Goal: Task Accomplishment & Management: Manage account settings

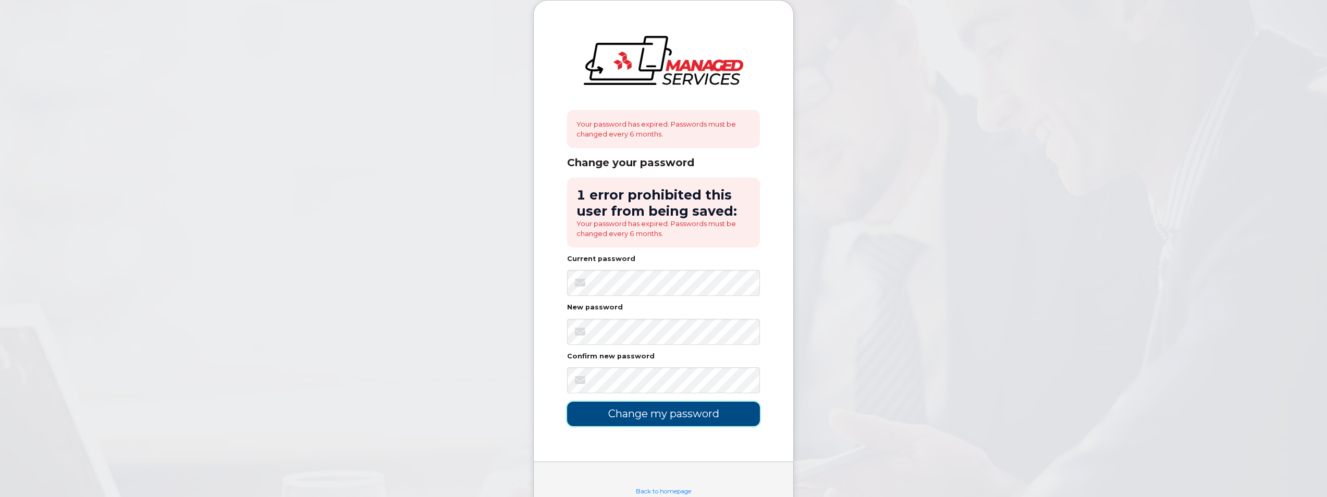
click at [690, 417] on input "Change my password" at bounding box center [663, 414] width 193 height 24
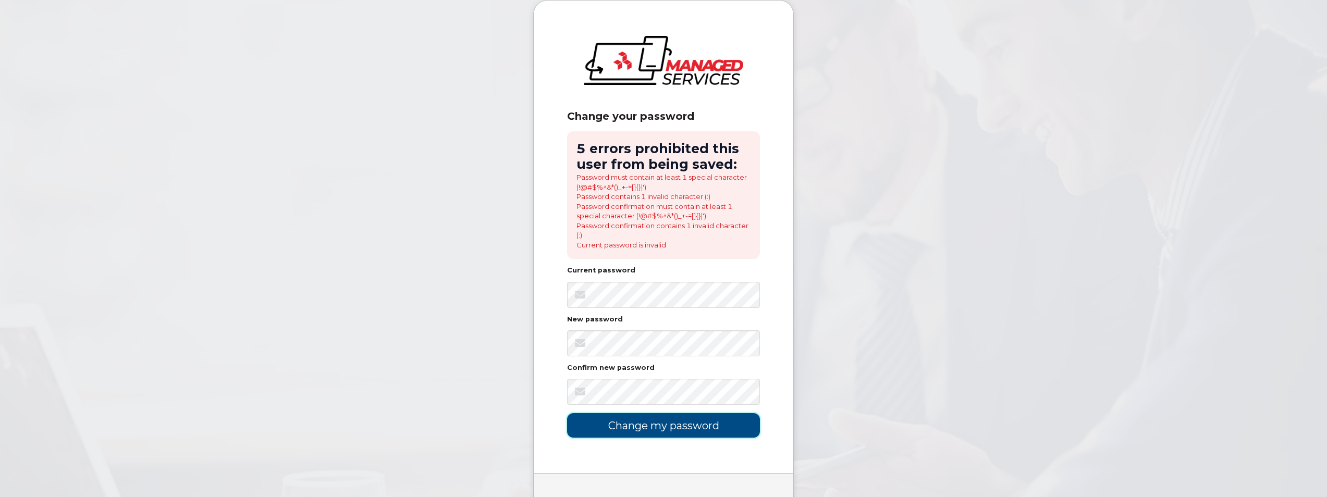
click at [669, 436] on input "Change my password" at bounding box center [663, 425] width 193 height 24
click at [855, 293] on body "Change your password 5 errors prohibited this user from being saved: Password m…" at bounding box center [663, 274] width 1327 height 549
click at [641, 425] on input "Change my password" at bounding box center [663, 425] width 193 height 24
click at [629, 427] on input "Change my password" at bounding box center [663, 425] width 193 height 24
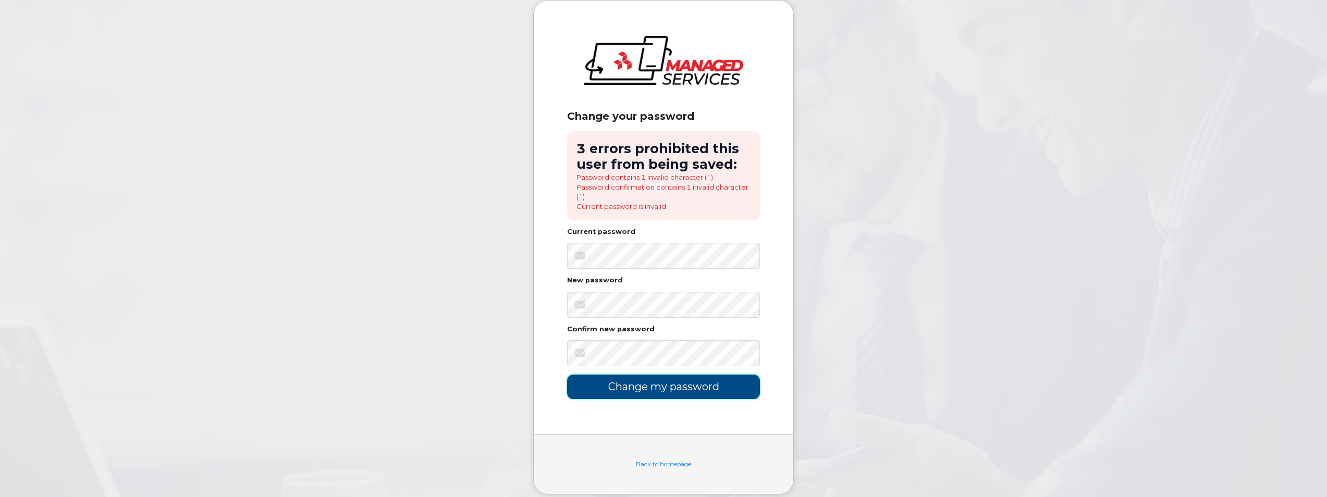
click at [646, 382] on input "Change my password" at bounding box center [663, 387] width 193 height 24
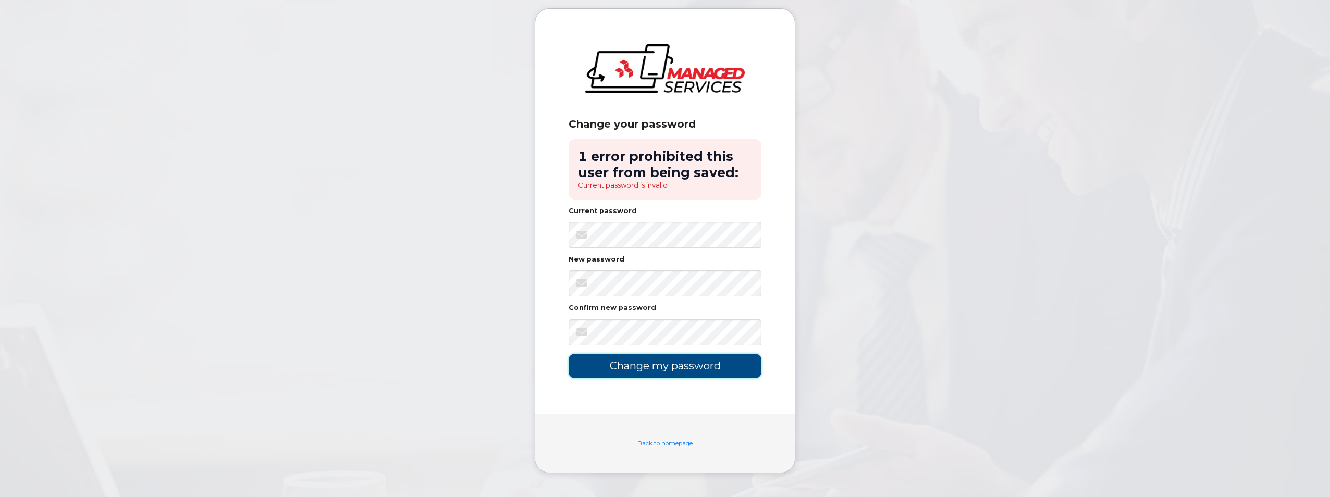
click at [651, 368] on input "Change my password" at bounding box center [665, 366] width 193 height 24
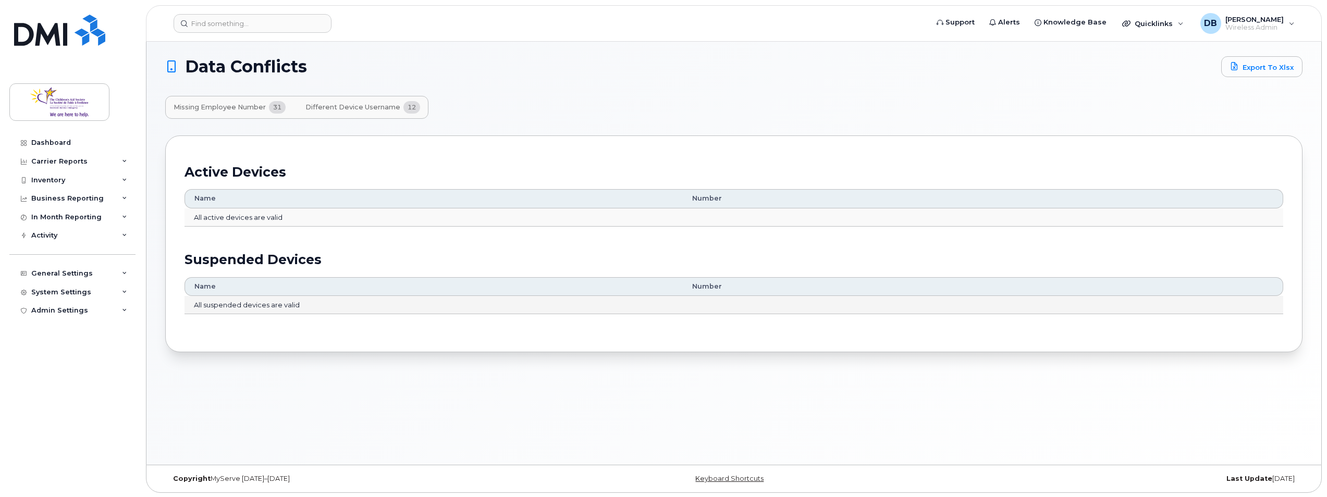
scroll to position [5, 0]
click at [370, 102] on span "Different Device Username" at bounding box center [352, 106] width 95 height 8
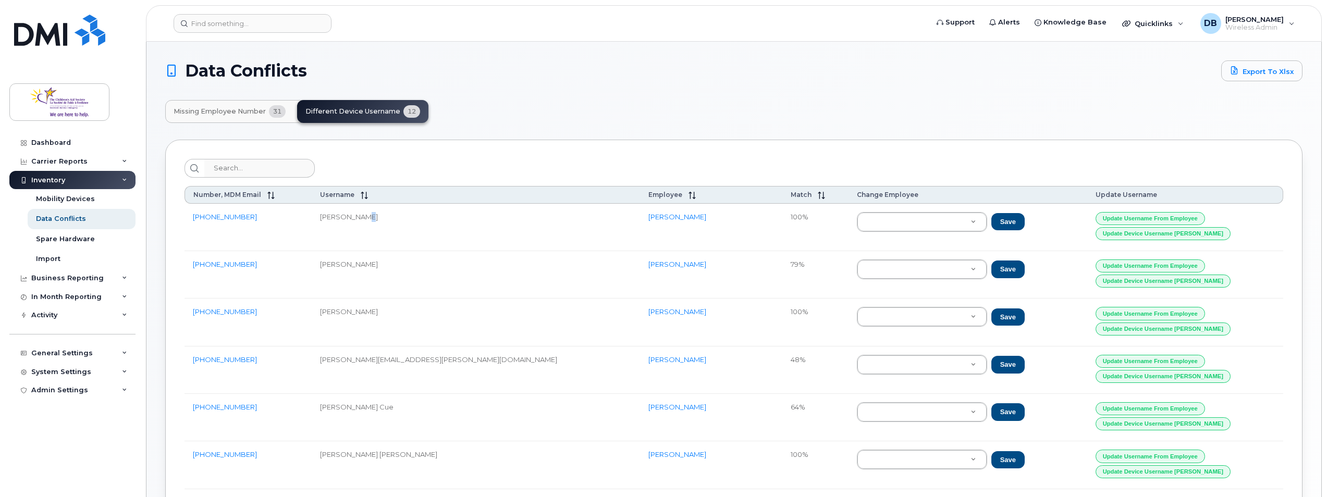
click at [390, 219] on td "Lisa Marie Seguin" at bounding box center [476, 227] width 328 height 47
drag, startPoint x: 390, startPoint y: 219, endPoint x: 451, endPoint y: 230, distance: 62.0
click at [451, 230] on td "Lisa Marie Seguin" at bounding box center [476, 227] width 328 height 47
click at [1140, 265] on button "Update Username from Employee" at bounding box center [1150, 266] width 109 height 13
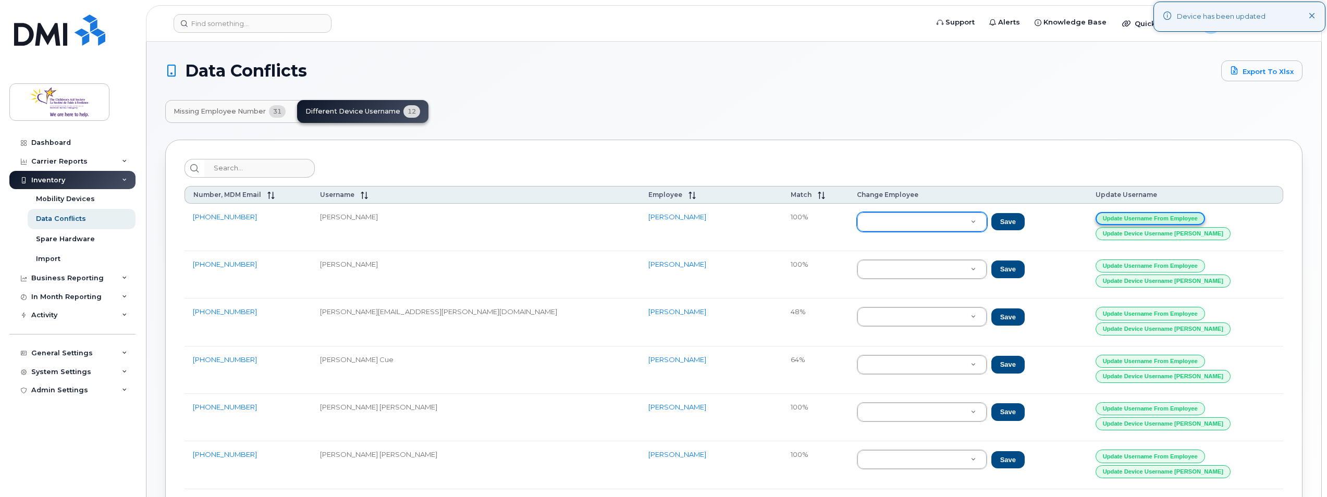
click at [1149, 217] on button "Update Username from Employee" at bounding box center [1150, 218] width 109 height 13
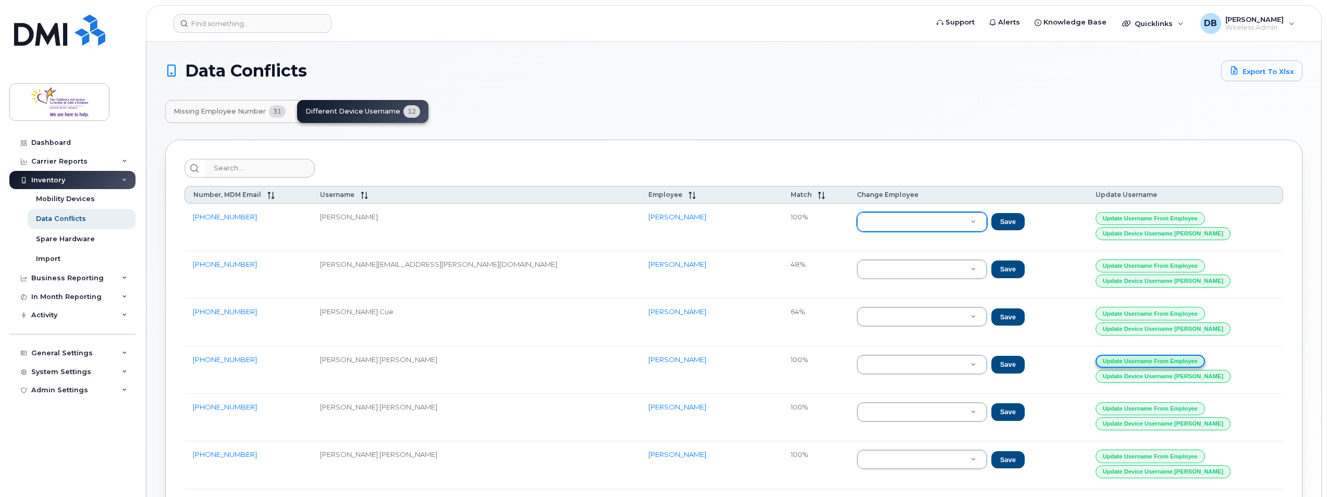
click at [1141, 363] on button "Update Username from Employee" at bounding box center [1150, 361] width 109 height 13
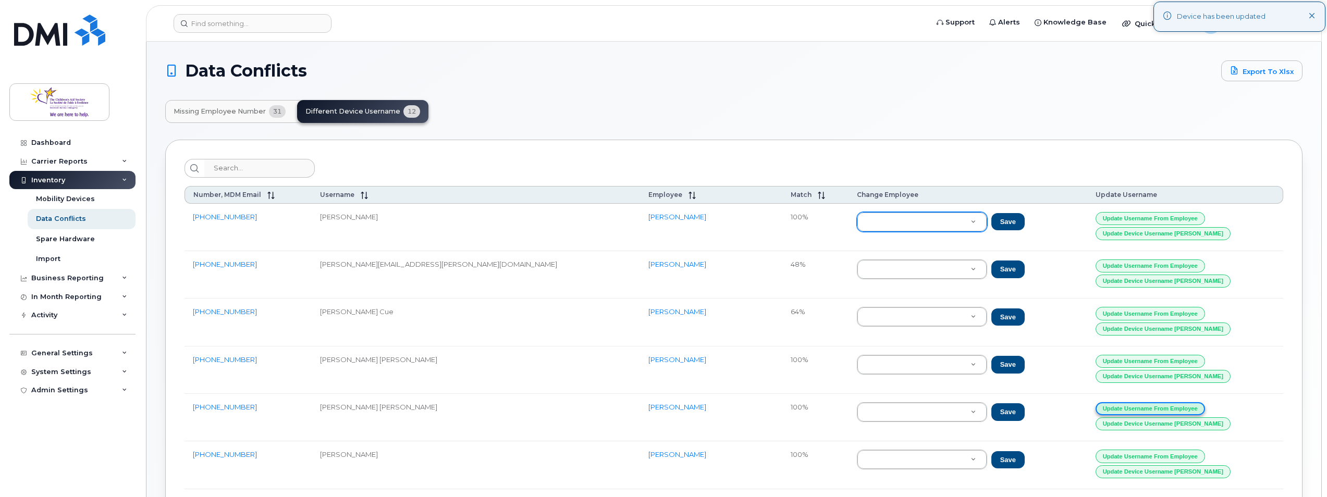
click at [1148, 408] on button "Update Username from Employee" at bounding box center [1150, 408] width 109 height 13
click at [1141, 409] on button "Update Username from Employee" at bounding box center [1150, 408] width 109 height 13
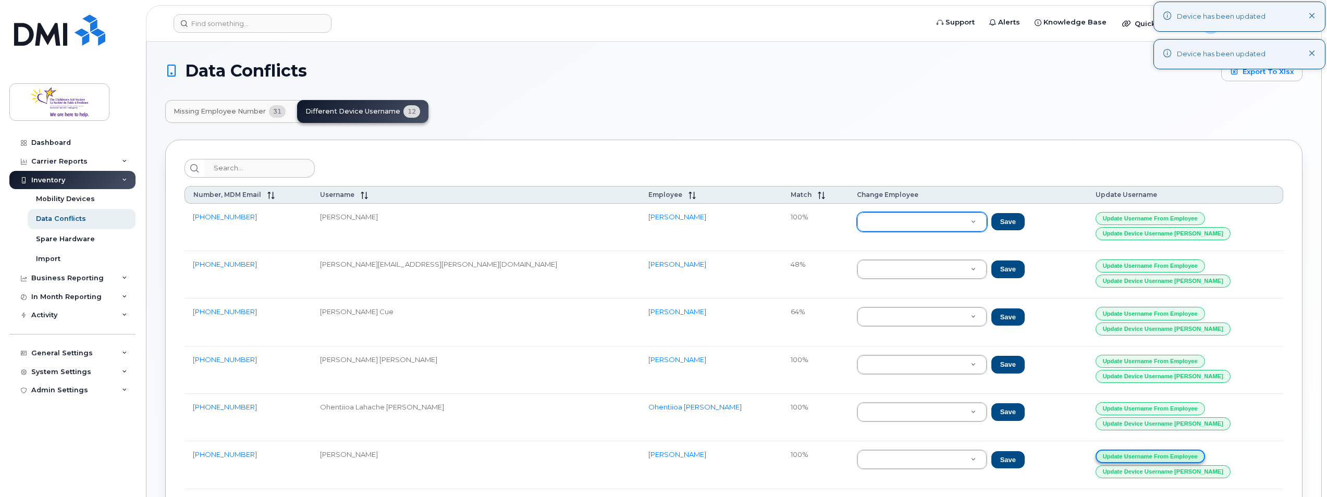
click at [1132, 455] on button "Update Username from Employee" at bounding box center [1150, 456] width 109 height 13
click at [1132, 453] on button "Update Username from Employee" at bounding box center [1150, 456] width 109 height 13
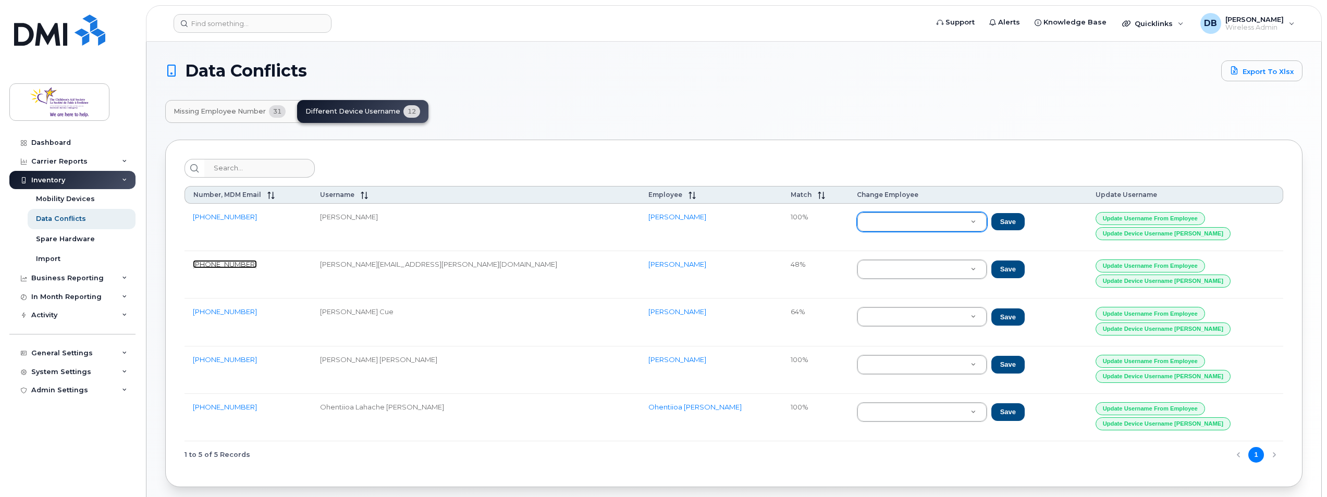
click at [227, 263] on link "343-585-1412" at bounding box center [225, 264] width 64 height 8
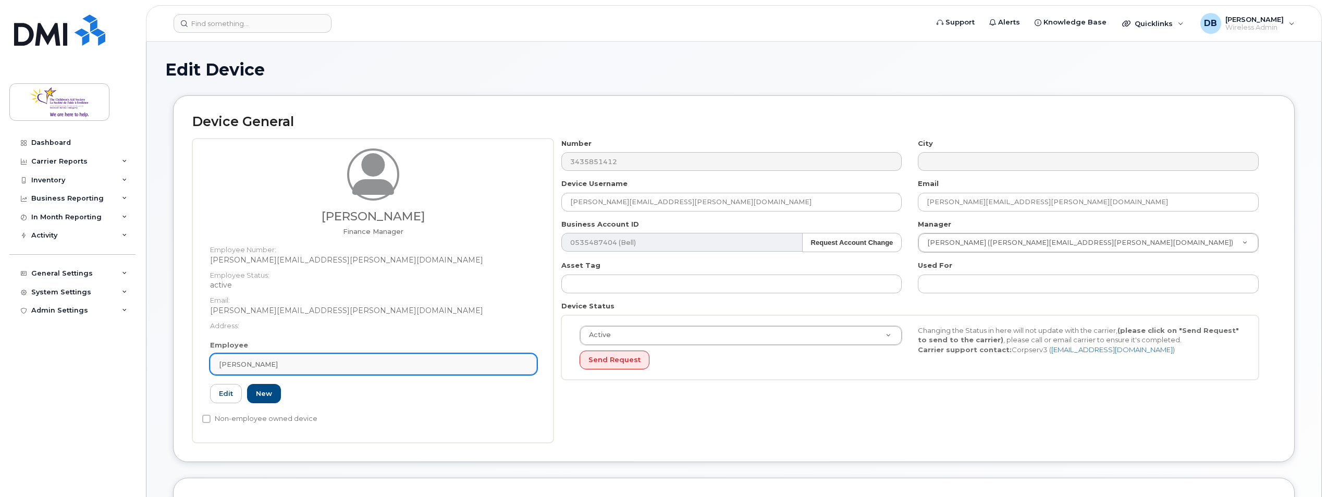
click at [267, 362] on div "[PERSON_NAME]" at bounding box center [373, 365] width 309 height 10
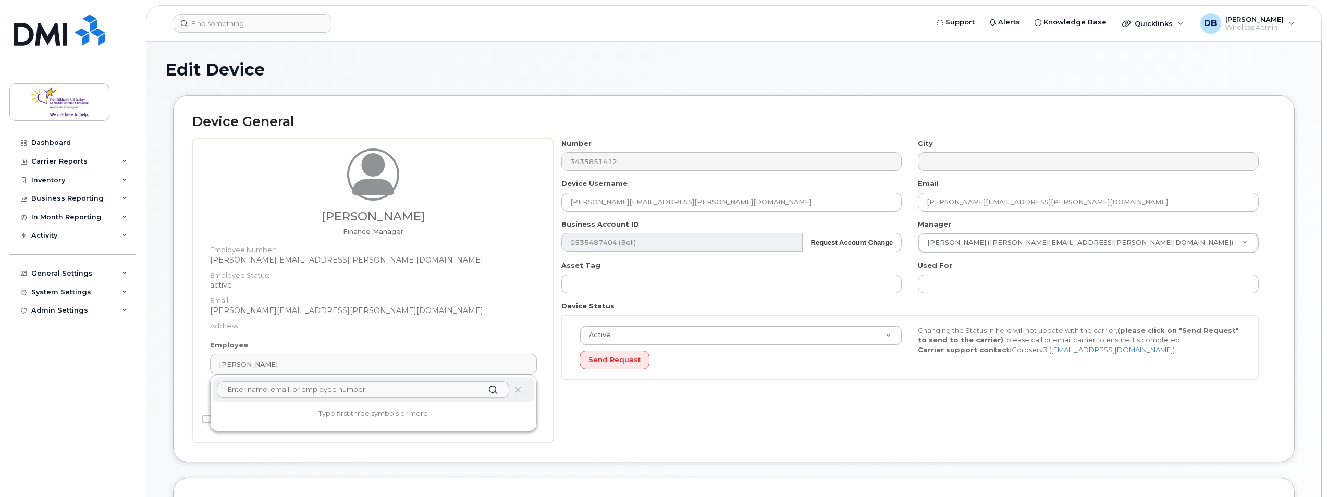
click at [285, 317] on dt "Address:" at bounding box center [373, 323] width 327 height 15
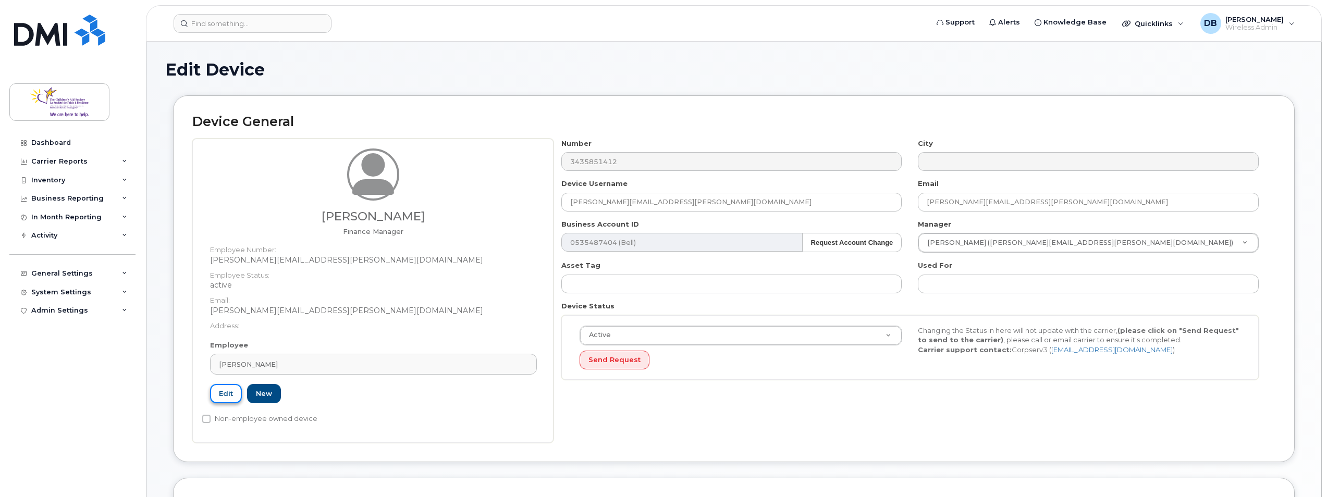
click at [228, 396] on link "Edit" at bounding box center [226, 393] width 32 height 19
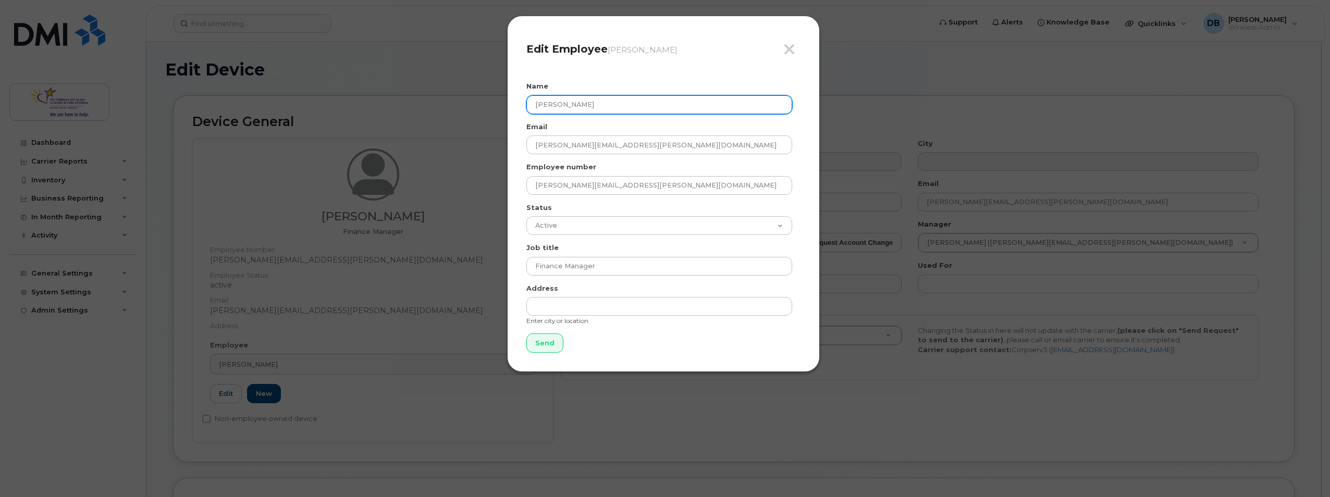
click at [581, 104] on input "Alison Row" at bounding box center [659, 104] width 266 height 19
type input "[PERSON_NAME]"
click at [543, 346] on input "Send" at bounding box center [544, 343] width 37 height 19
type input "Send"
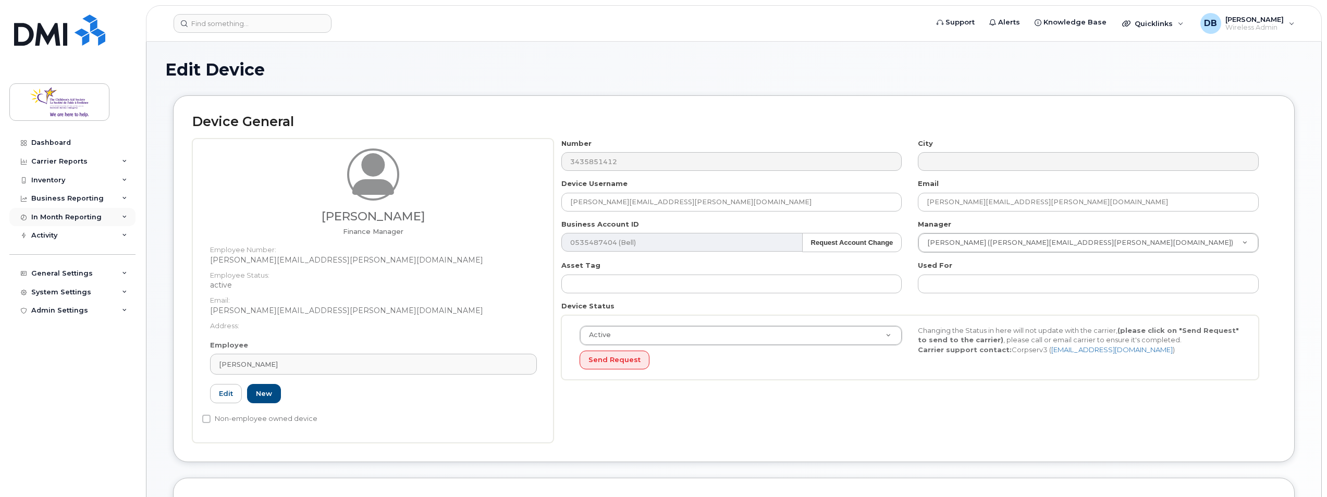
click at [67, 211] on div "In Month Reporting" at bounding box center [72, 217] width 126 height 19
click at [89, 198] on div "Business Reporting" at bounding box center [67, 198] width 72 height 8
click at [100, 174] on div "Inventory" at bounding box center [72, 180] width 126 height 19
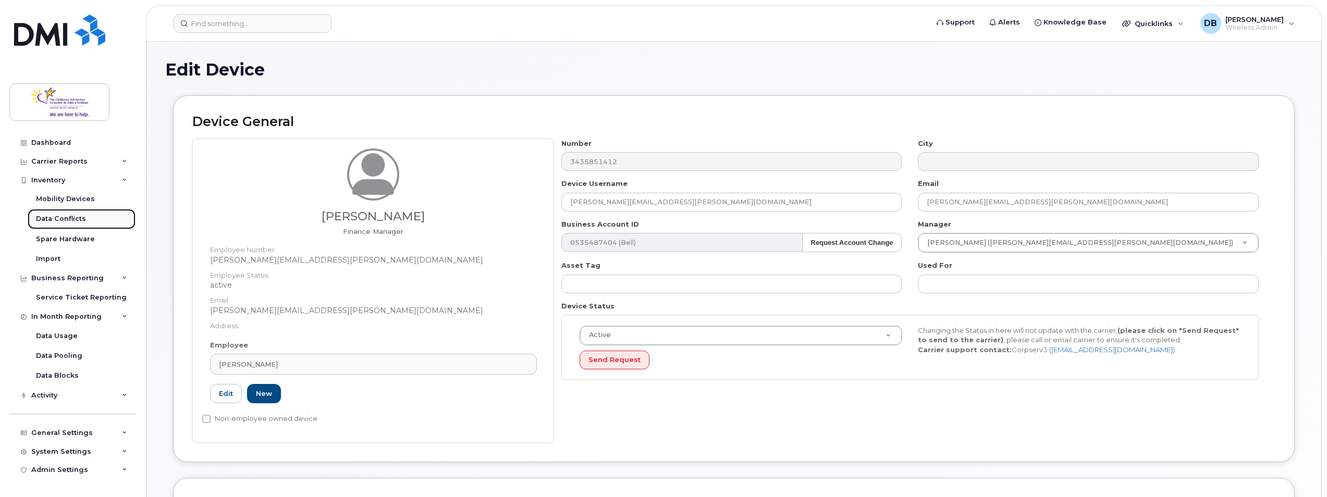
click at [64, 220] on div "Data Conflicts" at bounding box center [61, 218] width 50 height 9
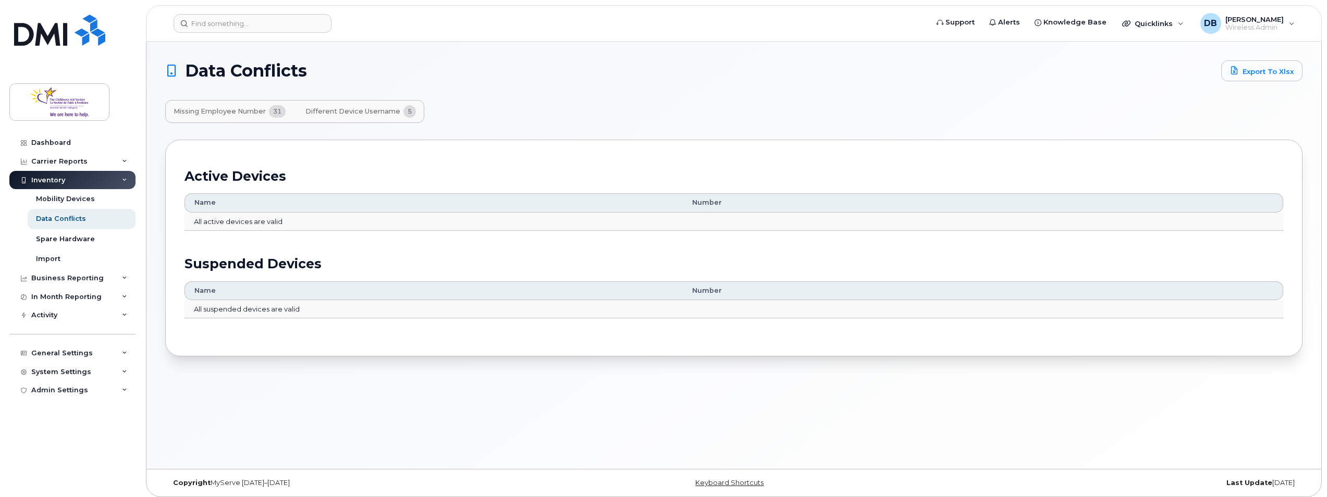
click at [342, 108] on span "Different Device Username" at bounding box center [352, 111] width 95 height 8
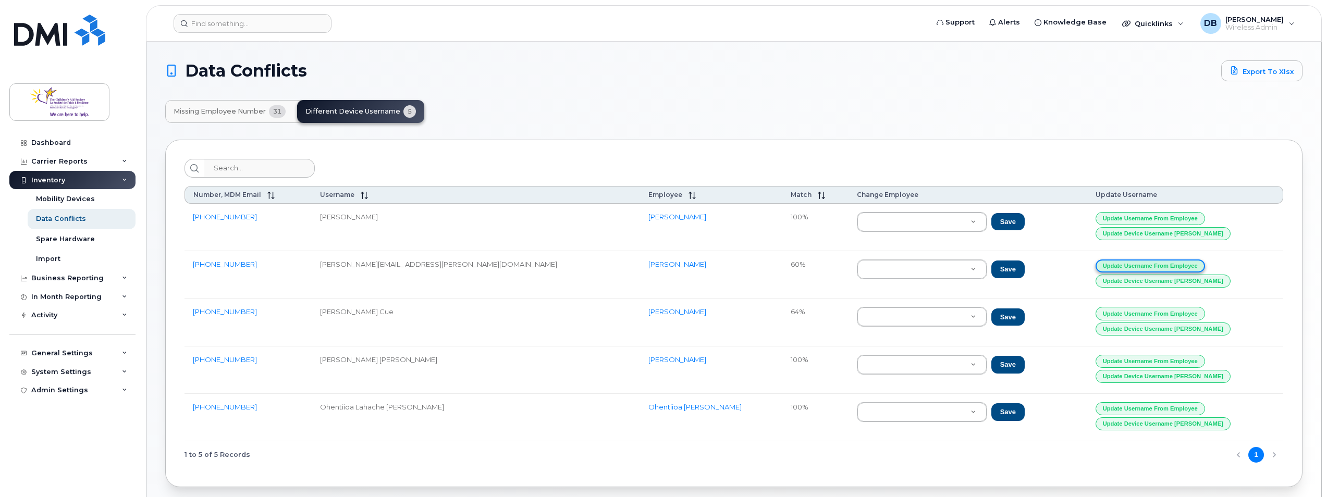
click at [1141, 266] on button "Update Username from Employee" at bounding box center [1150, 266] width 109 height 13
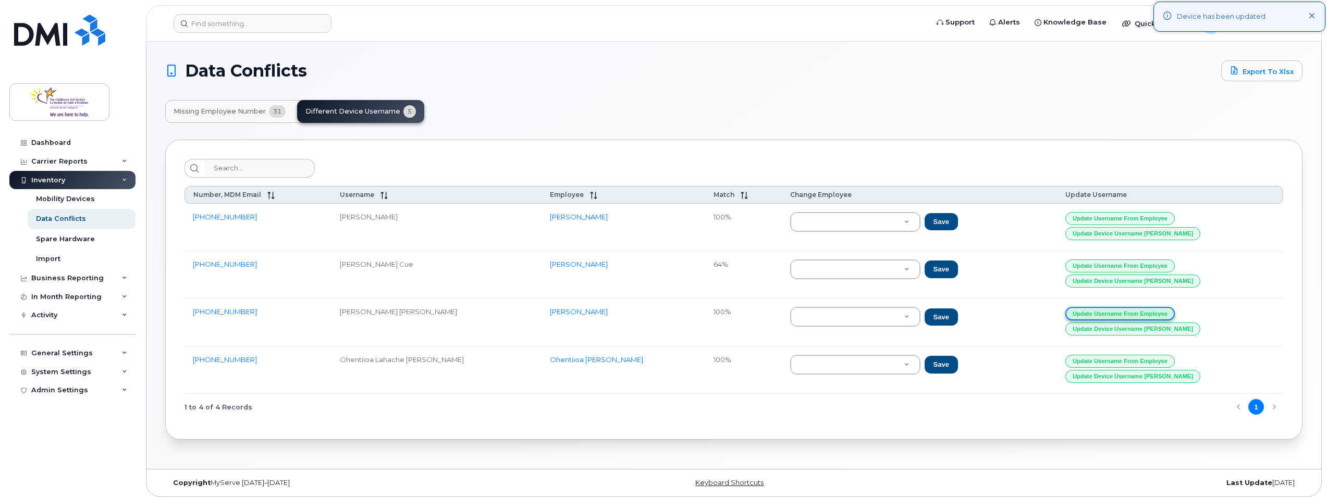
click at [1132, 313] on button "Update Username from Employee" at bounding box center [1119, 313] width 109 height 13
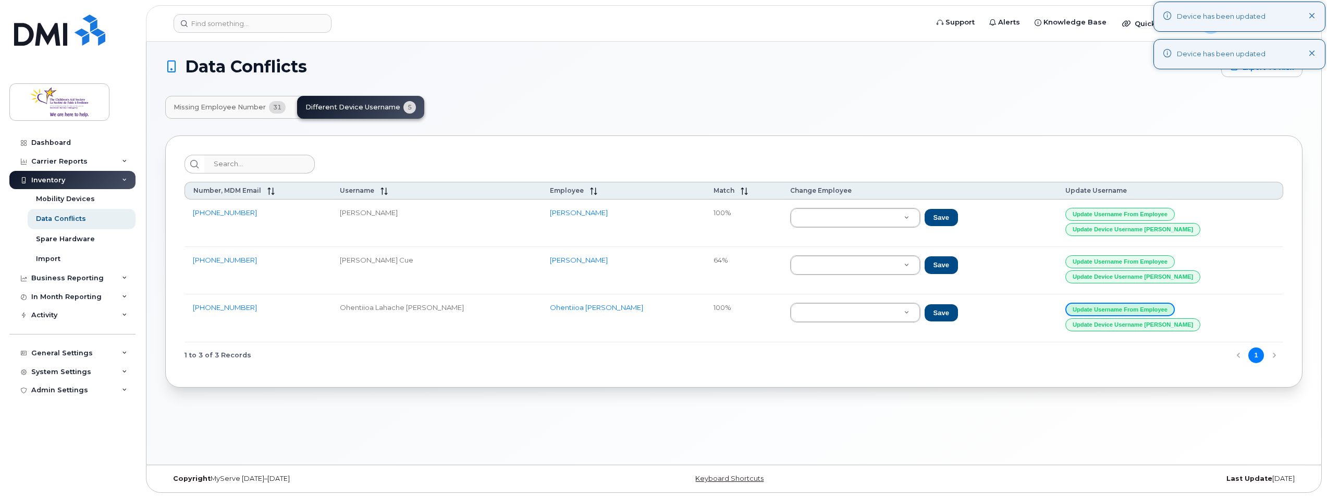
scroll to position [5, 0]
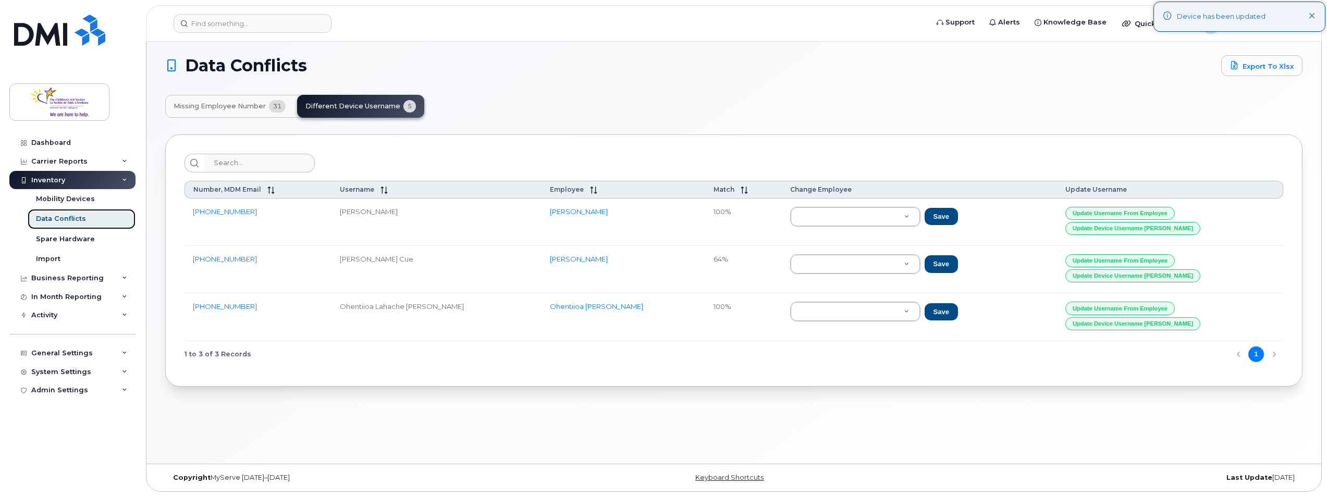
click at [52, 220] on div "Data Conflicts" at bounding box center [61, 218] width 50 height 9
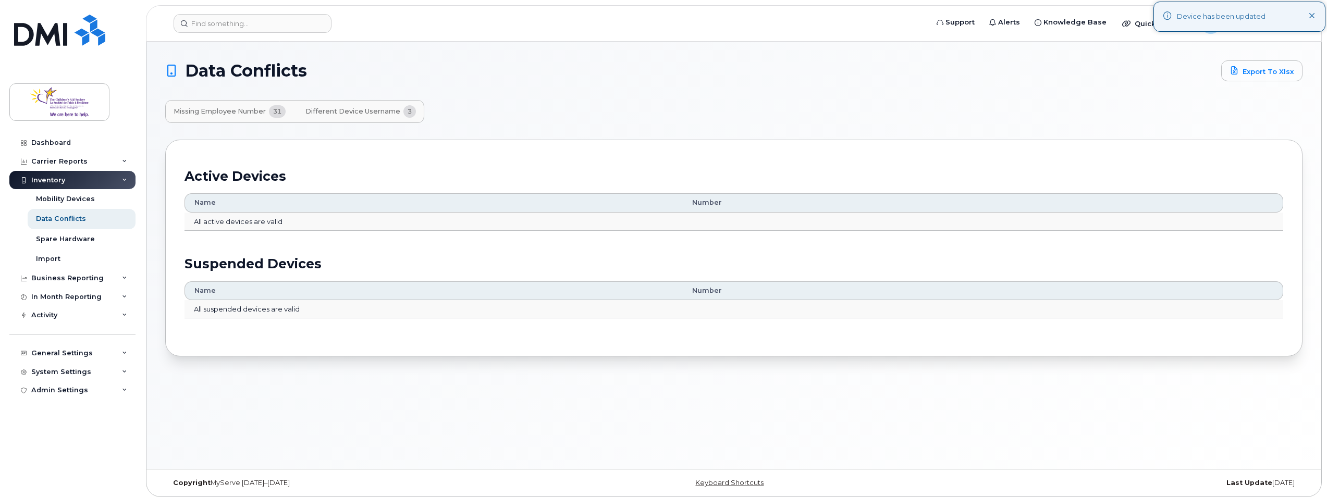
click at [265, 113] on span "Missing Employee Number" at bounding box center [220, 111] width 92 height 8
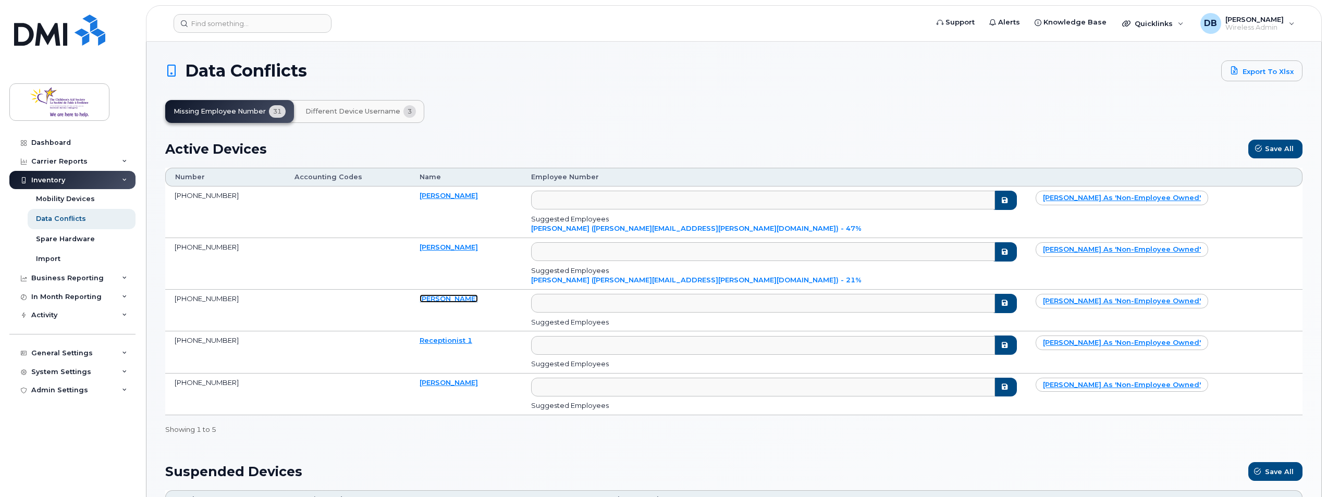
click at [478, 299] on link "[PERSON_NAME]" at bounding box center [449, 298] width 58 height 8
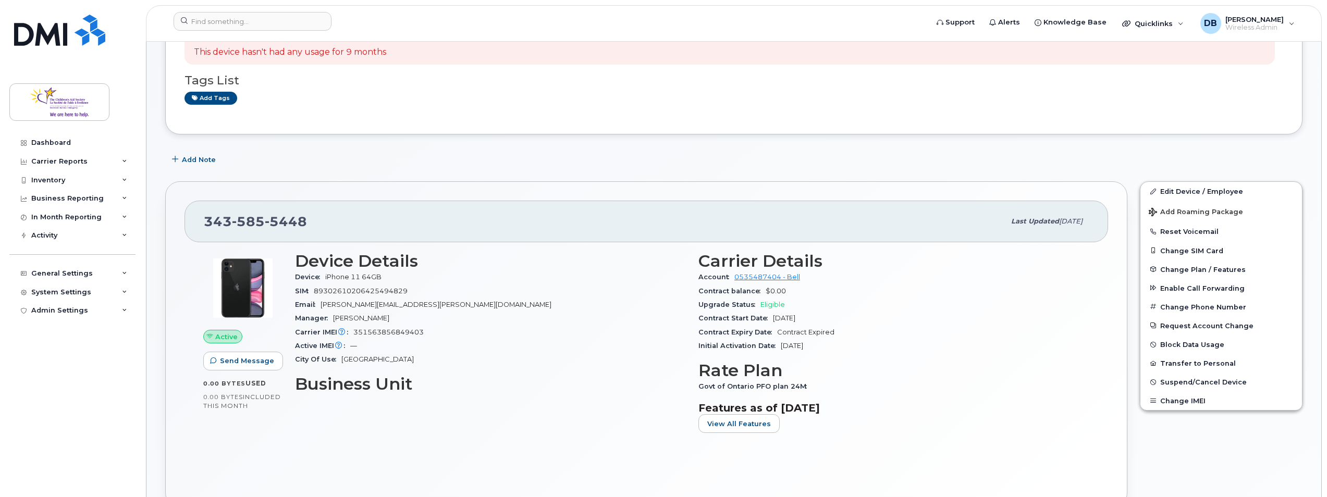
scroll to position [104, 0]
click at [1182, 188] on link "Edit Device / Employee" at bounding box center [1221, 190] width 162 height 19
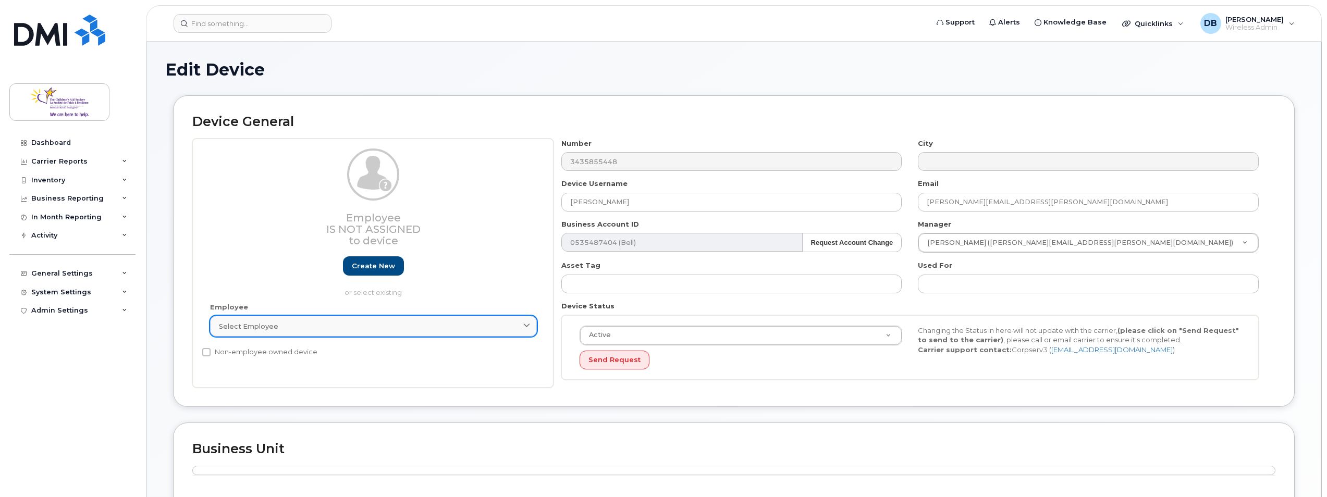
click at [524, 328] on icon at bounding box center [526, 326] width 7 height 7
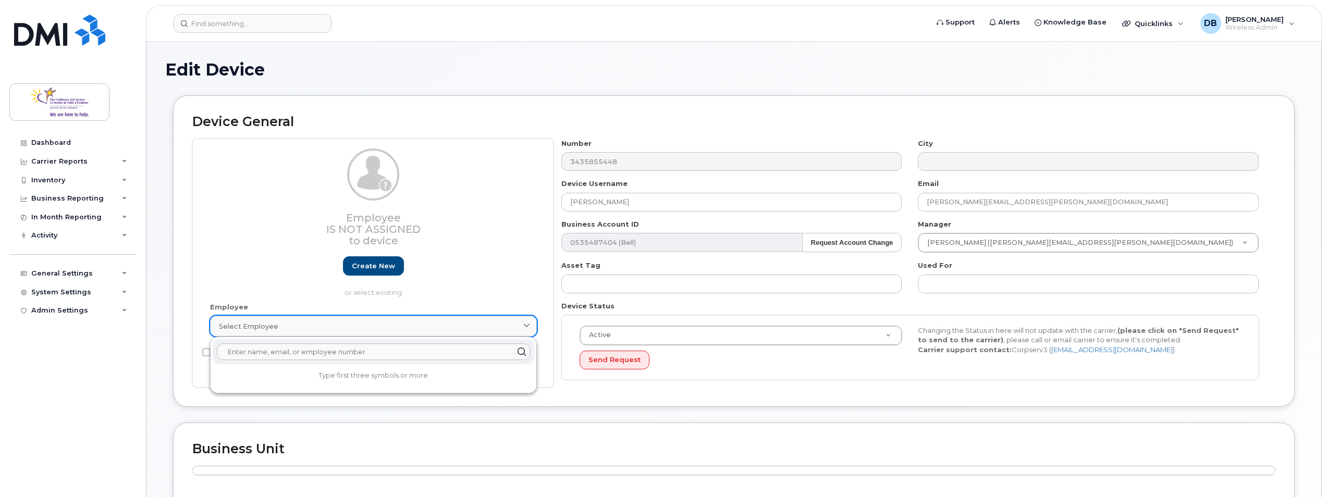
click at [525, 328] on icon at bounding box center [526, 326] width 7 height 7
click at [524, 282] on div "Employee Is not assigned to device Create new or select existing" at bounding box center [373, 223] width 327 height 149
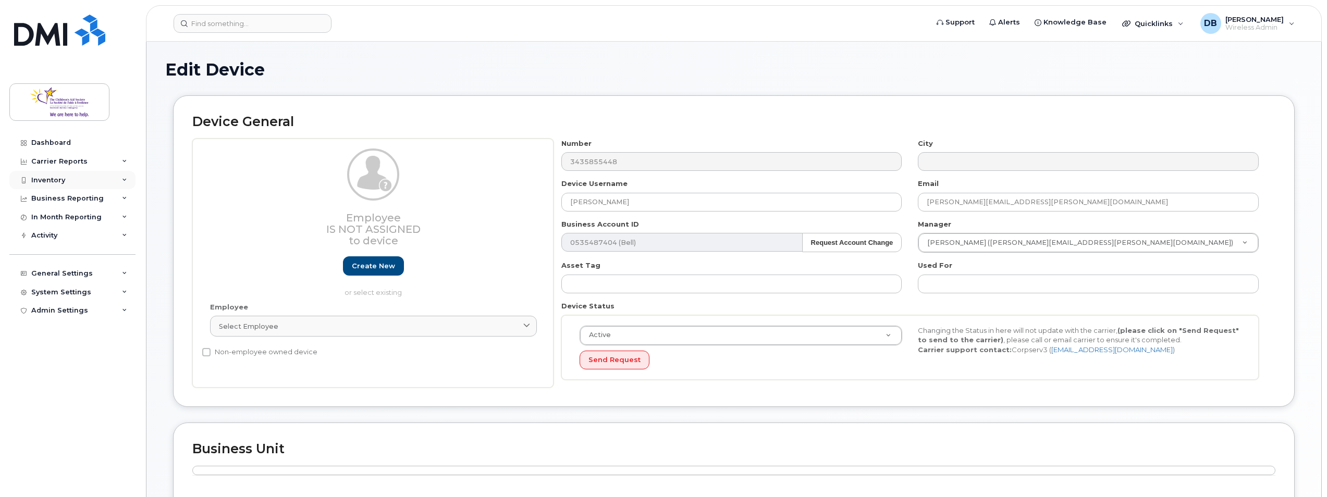
click at [102, 177] on div "Inventory" at bounding box center [72, 180] width 126 height 19
click at [63, 219] on div "Data Conflicts" at bounding box center [61, 218] width 50 height 9
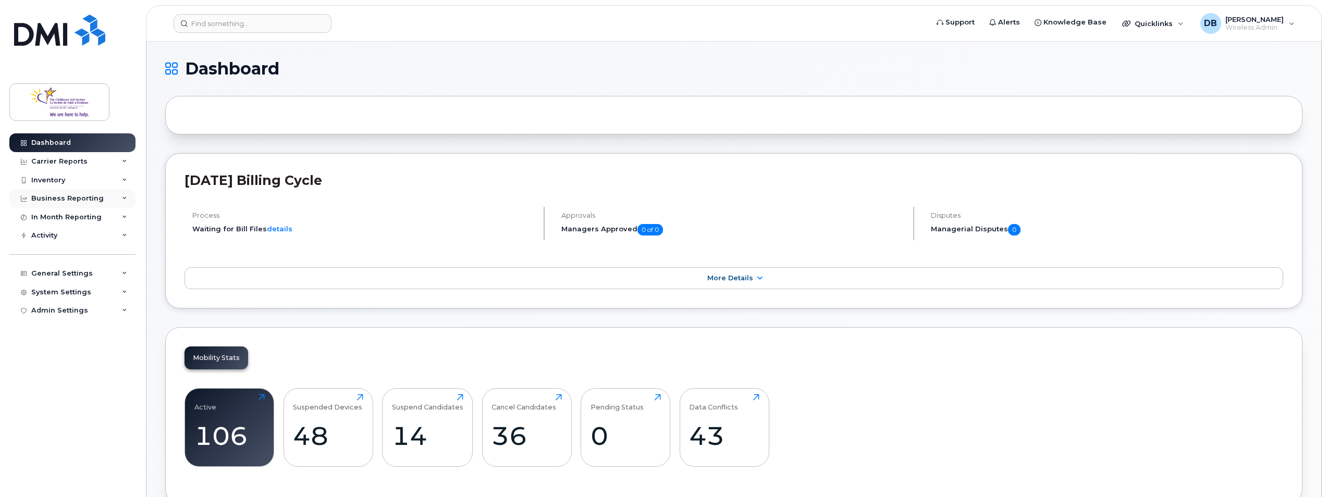
click at [66, 192] on div "Business Reporting" at bounding box center [72, 198] width 126 height 19
click at [63, 183] on div "Inventory" at bounding box center [48, 180] width 34 height 8
click at [77, 171] on div "Inventory" at bounding box center [72, 180] width 126 height 19
click at [83, 162] on div "Carrier Reports" at bounding box center [59, 161] width 56 height 8
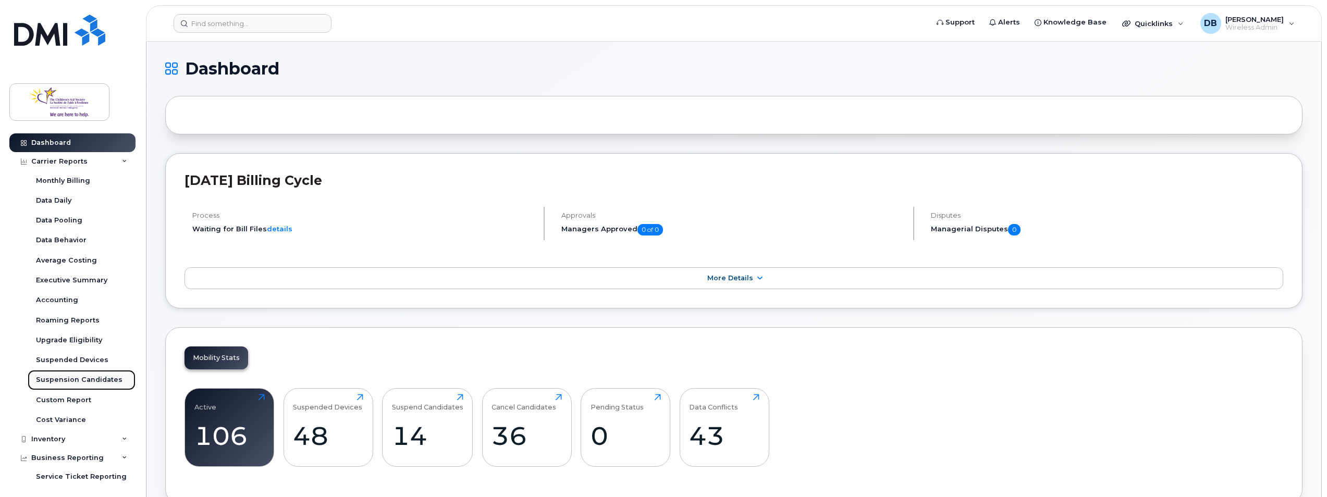
click at [61, 377] on div "Suspension Candidates" at bounding box center [79, 379] width 87 height 9
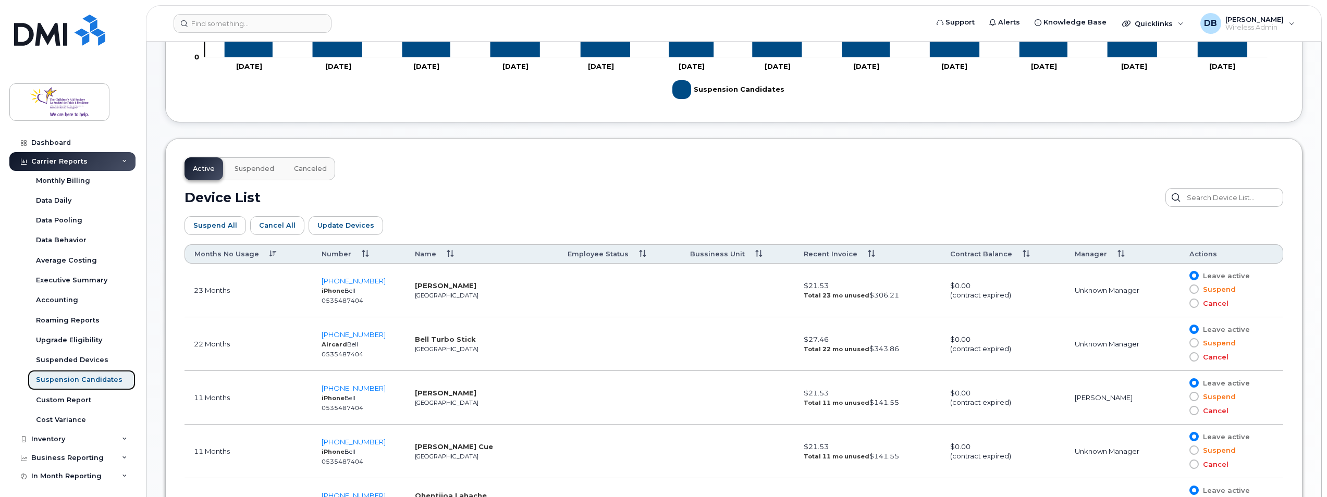
scroll to position [573, 0]
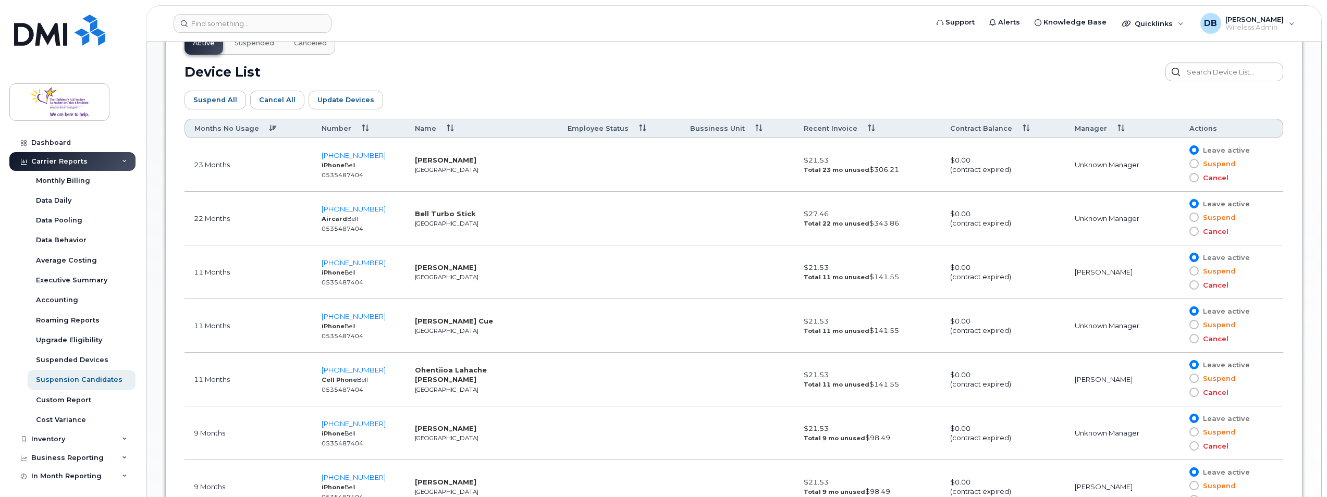
click at [1196, 165] on span at bounding box center [1193, 163] width 9 height 9
click at [1179, 164] on input "Suspend" at bounding box center [1179, 164] width 0 height 0
click at [1202, 217] on span "Suspend" at bounding box center [1217, 218] width 37 height 10
click at [1179, 217] on input "Suspend" at bounding box center [1179, 217] width 0 height 0
drag, startPoint x: 211, startPoint y: 104, endPoint x: 414, endPoint y: 84, distance: 204.2
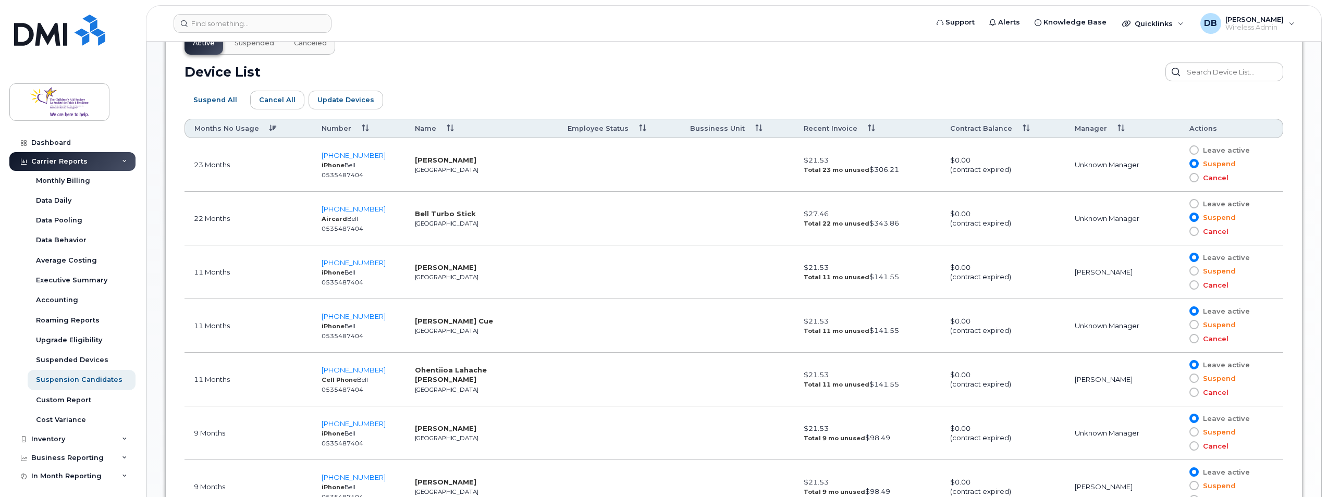
click at [414, 84] on div "Suspend All Cancel All Update Devices Customize Filter Refresh Export" at bounding box center [734, 100] width 1099 height 38
click at [1193, 328] on span at bounding box center [1193, 324] width 9 height 9
click at [1179, 325] on input "Suspend" at bounding box center [1179, 325] width 0 height 0
click at [1194, 378] on span at bounding box center [1193, 378] width 9 height 9
click at [1179, 378] on input "Suspend" at bounding box center [1179, 378] width 0 height 0
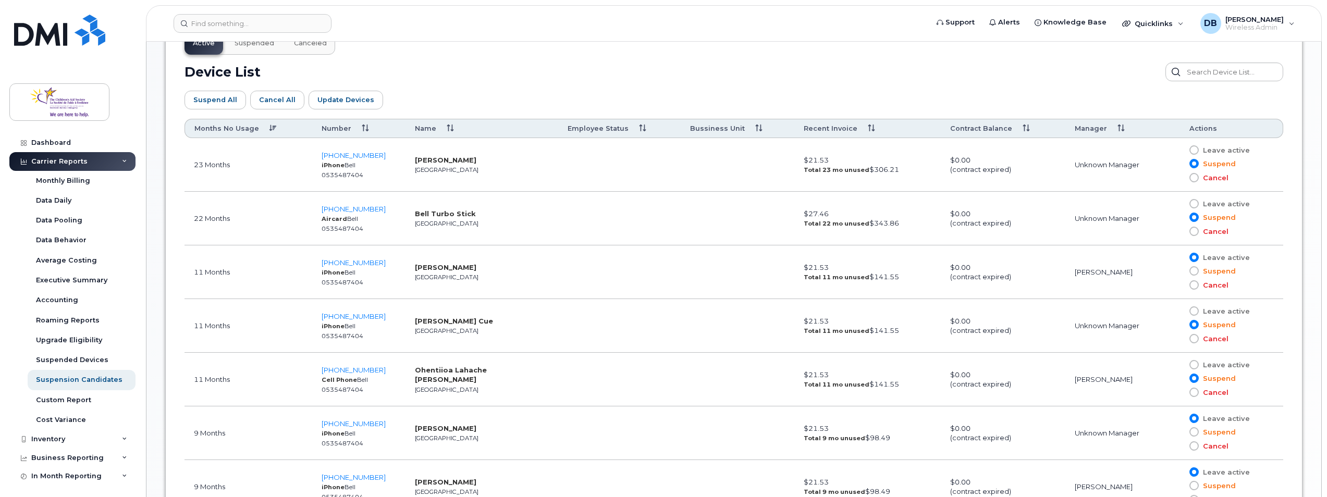
click at [1197, 436] on label "Suspend" at bounding box center [1212, 432] width 46 height 10
click at [1179, 432] on input "Suspend" at bounding box center [1179, 432] width 0 height 0
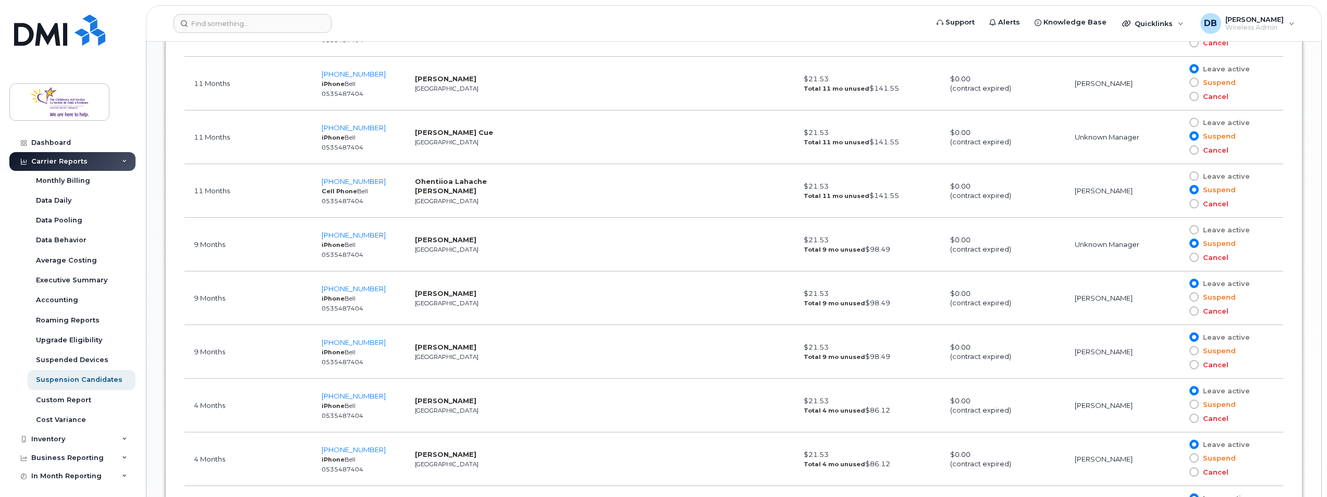
scroll to position [782, 0]
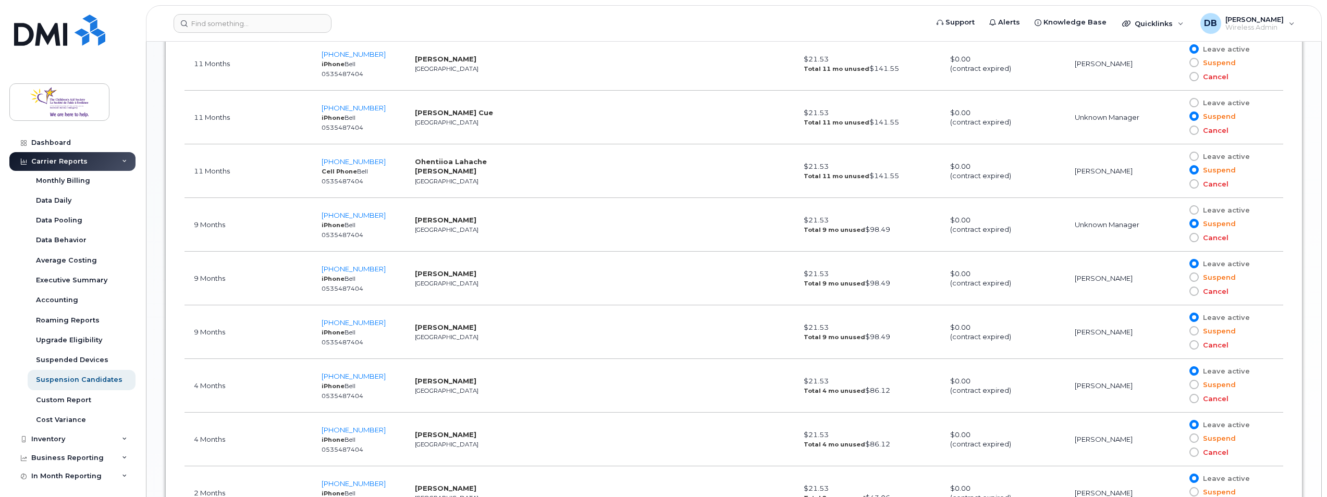
click at [1193, 278] on span at bounding box center [1193, 277] width 9 height 9
click at [1179, 277] on input "Suspend" at bounding box center [1179, 277] width 0 height 0
click at [1195, 332] on span at bounding box center [1193, 330] width 9 height 9
click at [1179, 331] on input "Suspend" at bounding box center [1179, 331] width 0 height 0
click at [1194, 385] on span at bounding box center [1193, 384] width 9 height 9
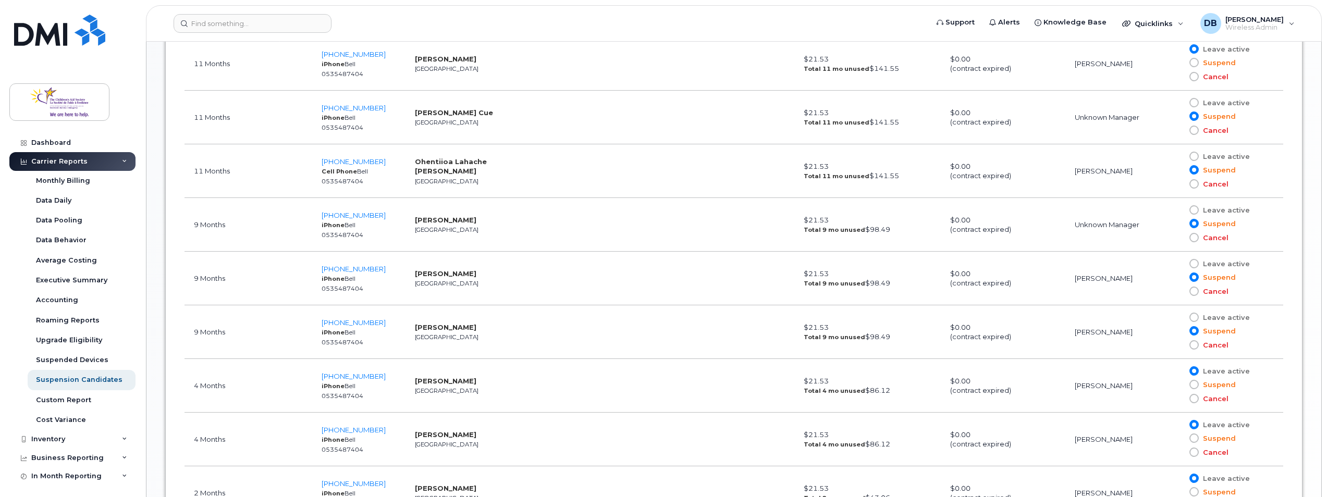
click at [1179, 385] on input "Suspend" at bounding box center [1179, 385] width 0 height 0
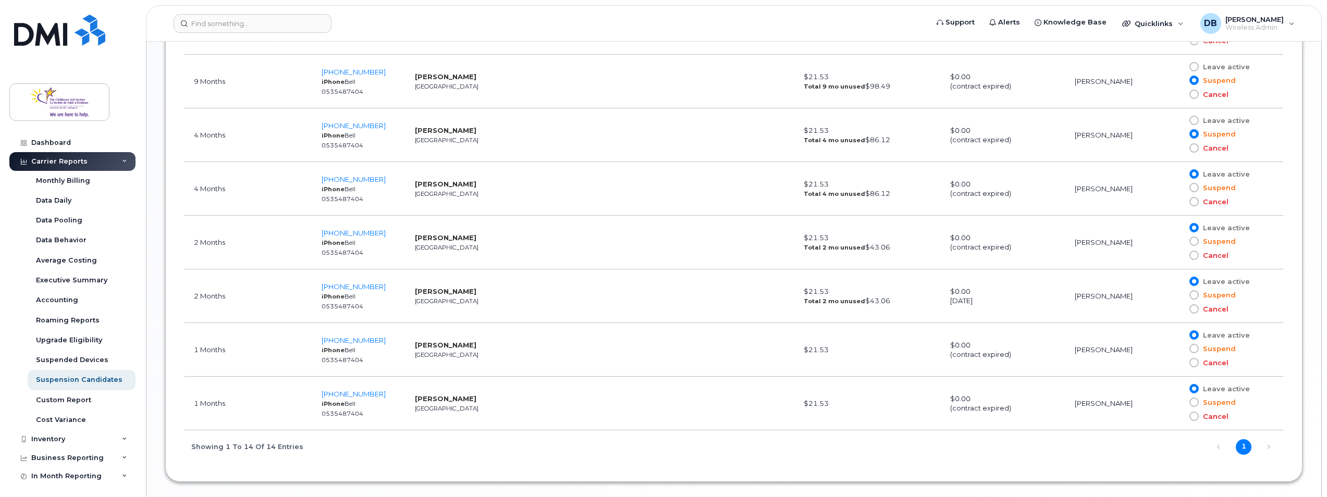
scroll to position [1042, 0]
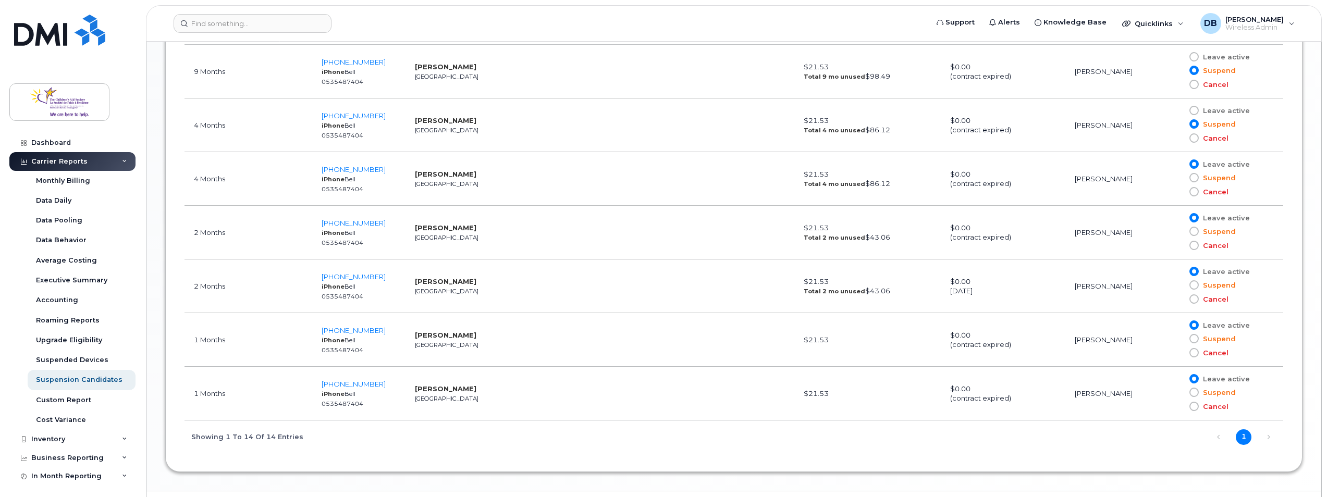
click at [1194, 283] on span at bounding box center [1193, 284] width 9 height 9
click at [1179, 285] on input "Suspend" at bounding box center [1179, 285] width 0 height 0
click at [1194, 231] on span at bounding box center [1193, 231] width 9 height 9
click at [1179, 231] on input "Suspend" at bounding box center [1179, 231] width 0 height 0
click at [1195, 174] on span at bounding box center [1193, 177] width 9 height 9
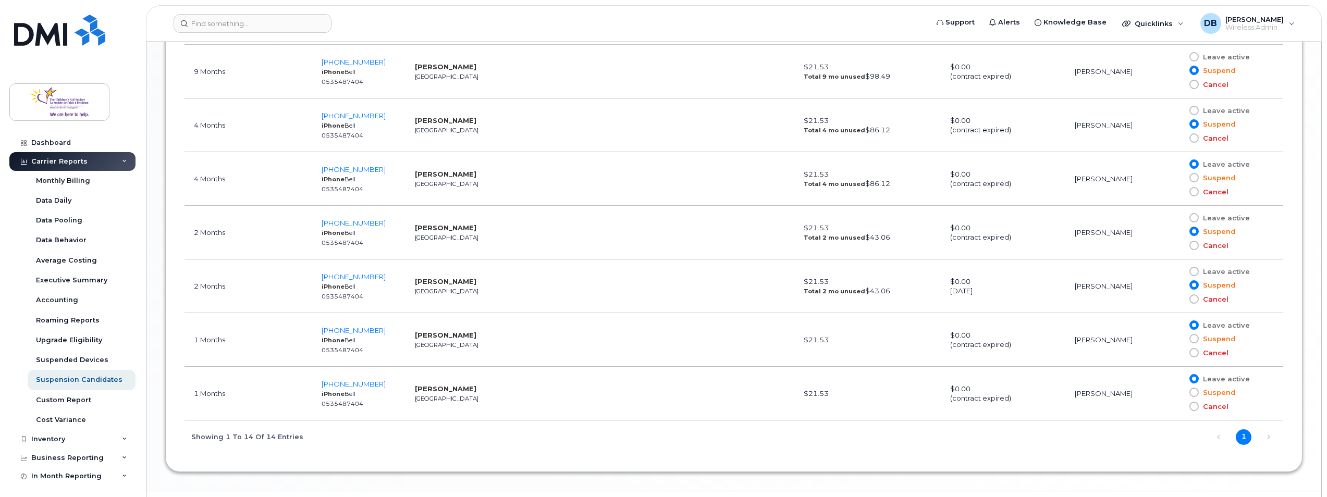
click at [1179, 178] on input "Suspend" at bounding box center [1179, 178] width 0 height 0
click at [1196, 392] on span at bounding box center [1193, 392] width 9 height 9
click at [1179, 392] on input "Suspend" at bounding box center [1179, 392] width 0 height 0
click at [1197, 342] on span at bounding box center [1193, 338] width 9 height 9
click at [1179, 339] on input "Suspend" at bounding box center [1179, 339] width 0 height 0
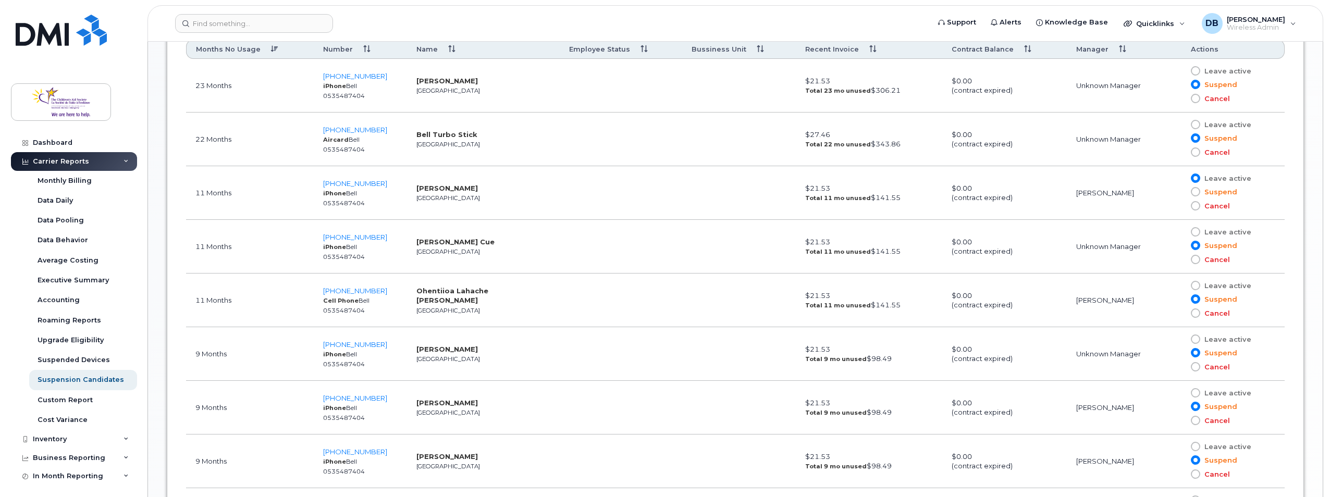
scroll to position [573, 0]
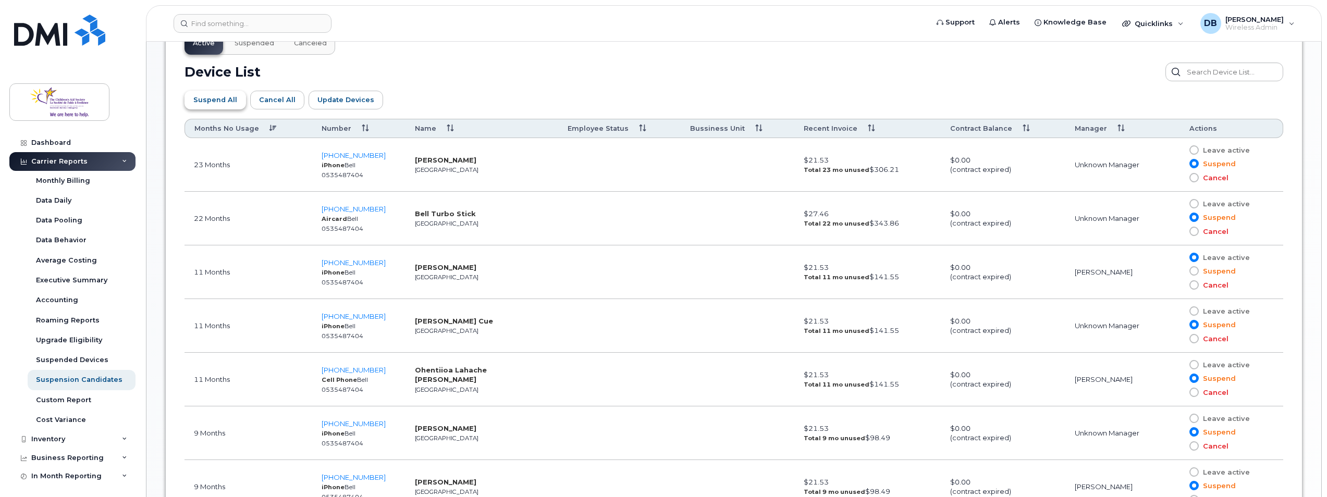
click at [225, 103] on span "Suspend All" at bounding box center [215, 100] width 44 height 10
click at [343, 102] on span "Update Devices" at bounding box center [345, 100] width 57 height 10
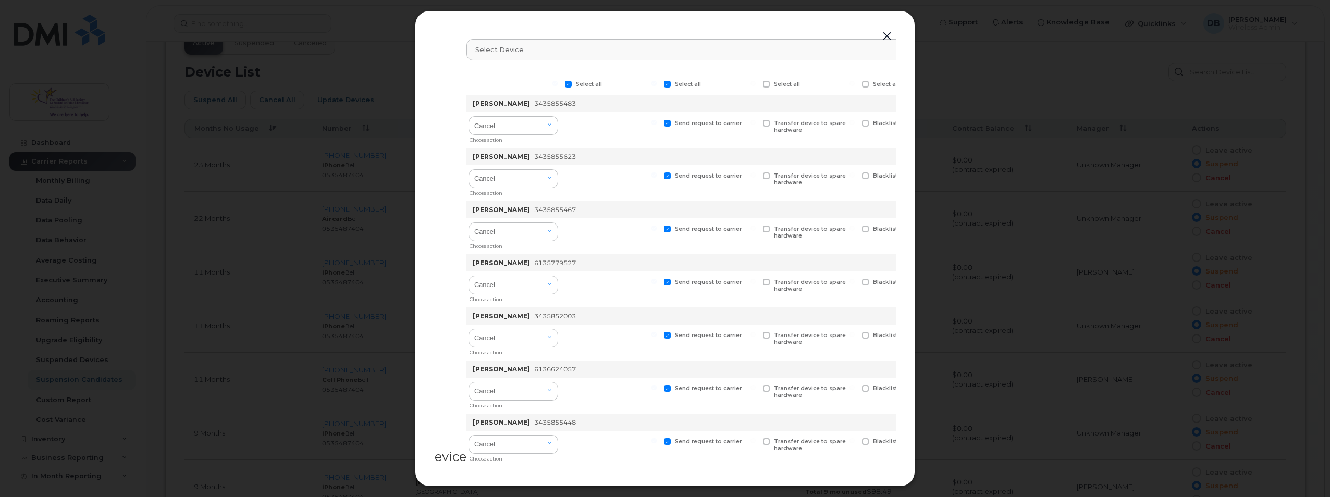
scroll to position [0, 96]
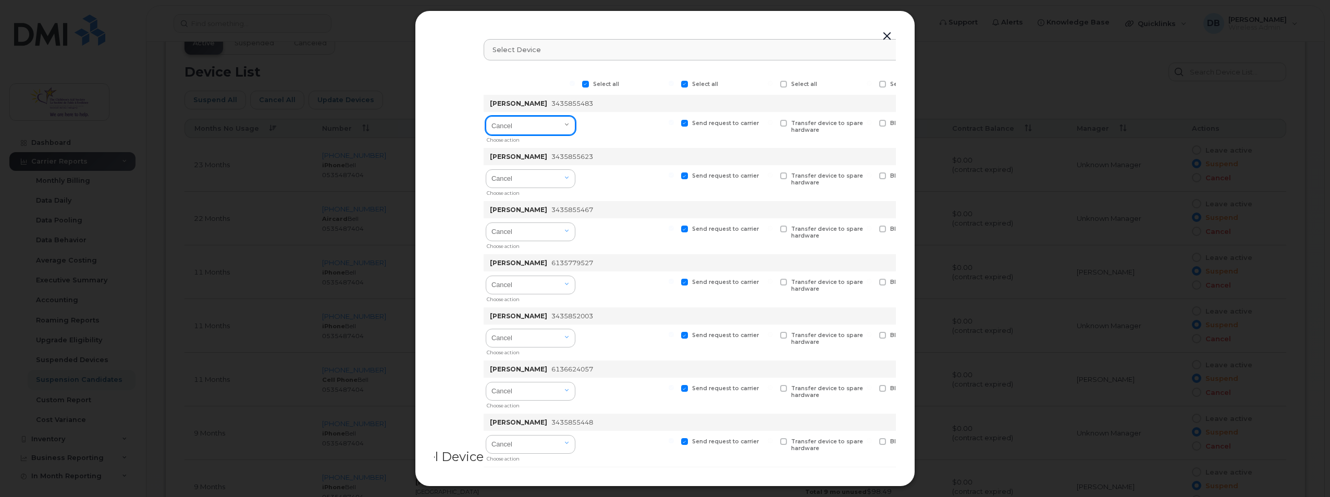
click at [569, 126] on select "Cancel Suspend - Extend Suspension Suspend - Reduced Rate Suspend - Full Rate S…" at bounding box center [531, 125] width 90 height 19
click at [565, 129] on select "Cancel Suspend - Extend Suspension Suspend - Reduced Rate Suspend - Full Rate S…" at bounding box center [531, 125] width 90 height 19
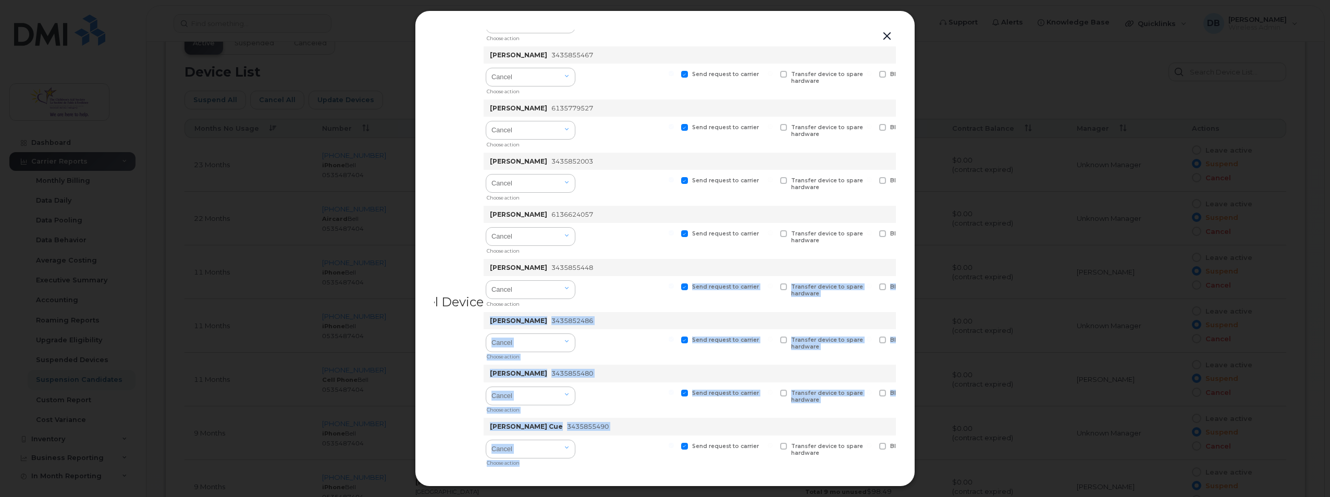
drag, startPoint x: 634, startPoint y: 463, endPoint x: 681, endPoint y: 464, distance: 46.9
click at [681, 464] on div "Suspend/Cancel Device Select device Type first three symbols or more Select all…" at bounding box center [665, 249] width 462 height 438
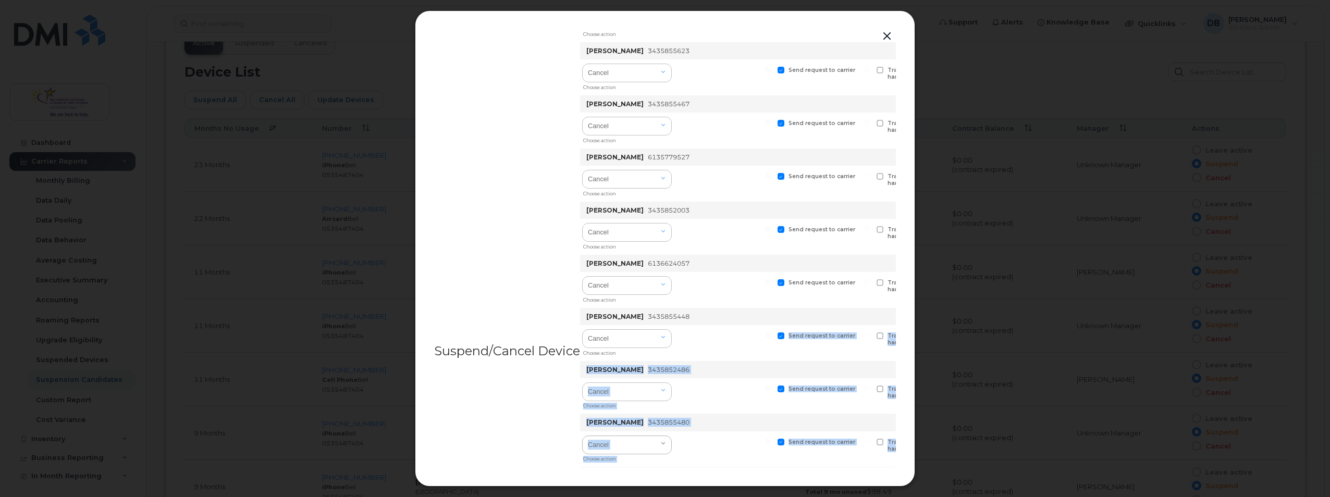
scroll to position [261, 0]
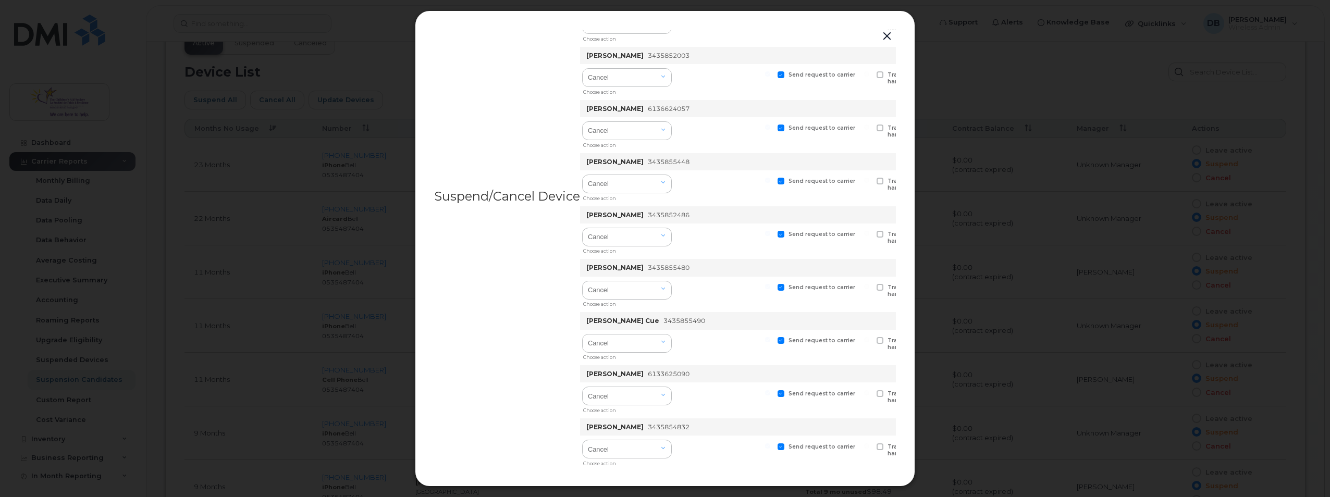
click at [489, 249] on div "Suspend/Cancel Device Select device Type first three symbols or more Select all…" at bounding box center [665, 196] width 462 height 855
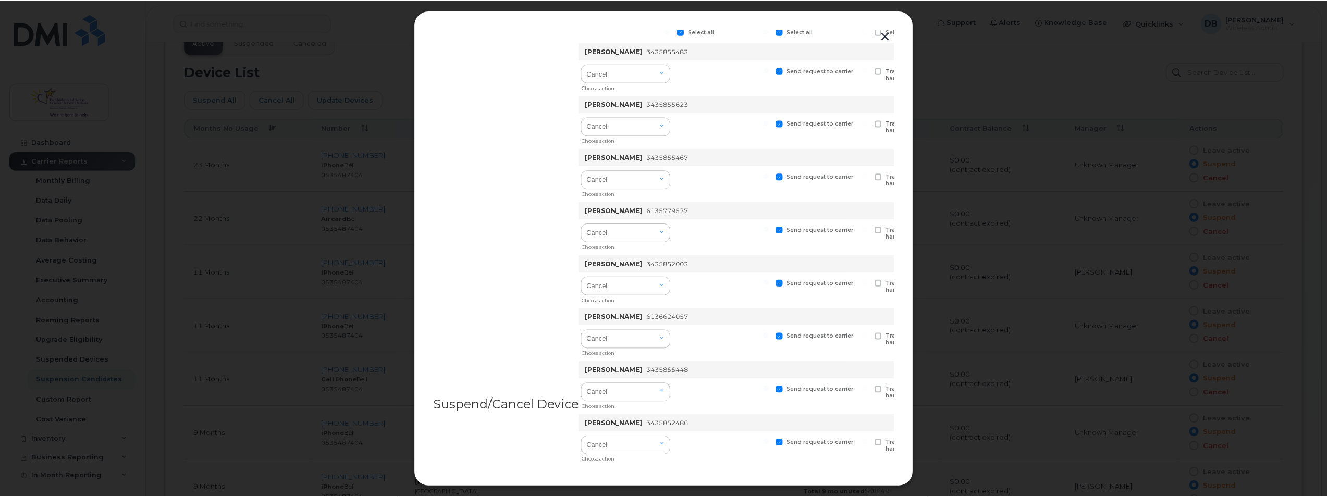
scroll to position [0, 0]
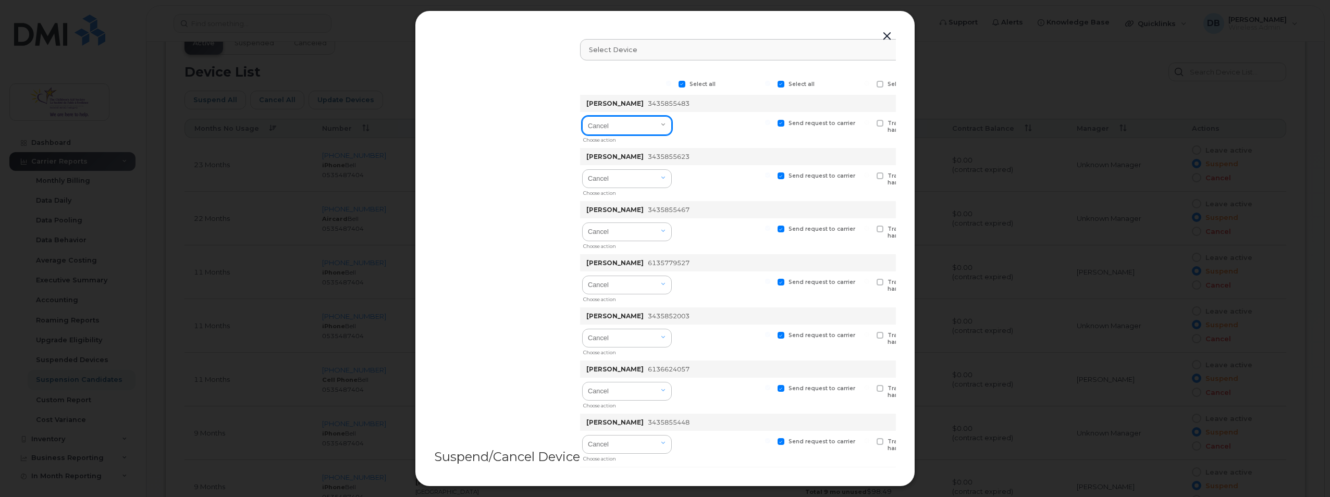
click at [658, 124] on select "Cancel Suspend - Extend Suspension Suspend - Reduced Rate Suspend - Full Rate S…" at bounding box center [627, 125] width 90 height 19
click at [885, 34] on button "button" at bounding box center [887, 36] width 16 height 15
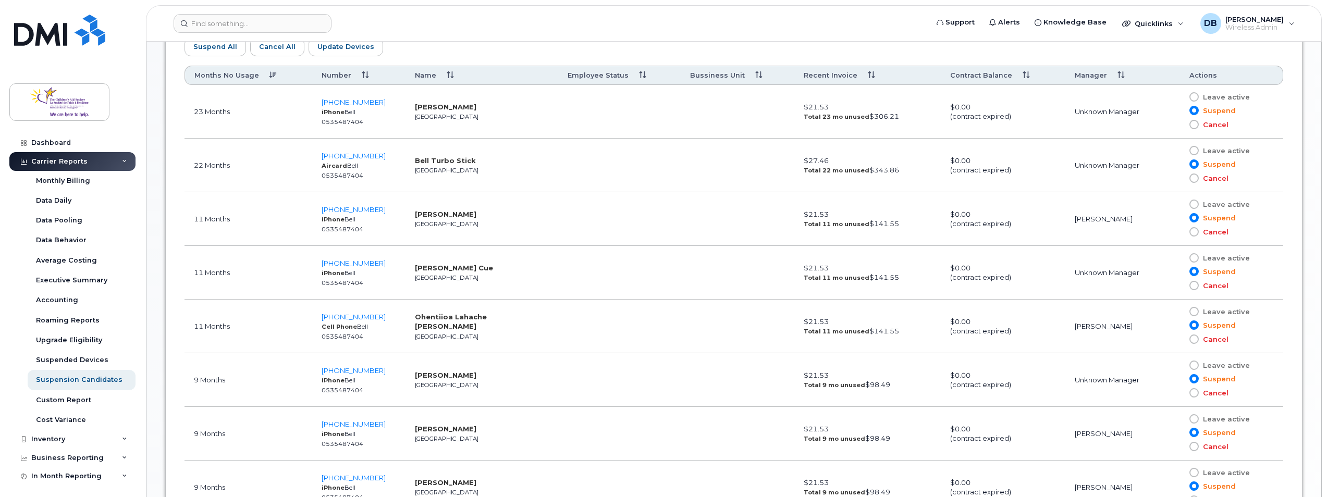
scroll to position [548, 0]
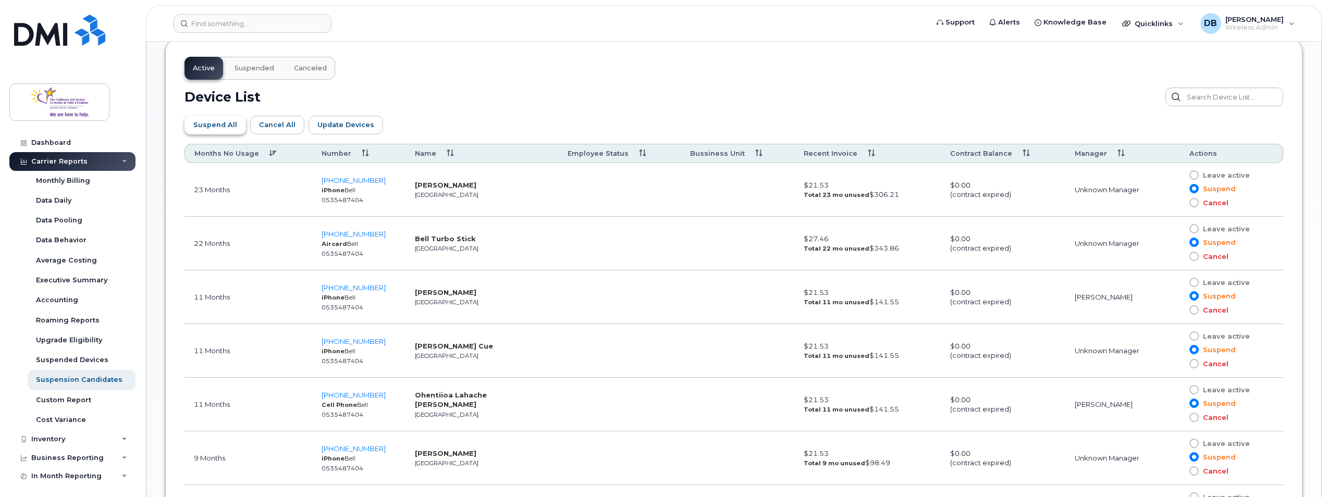
click at [202, 129] on span "Suspend All" at bounding box center [215, 125] width 44 height 10
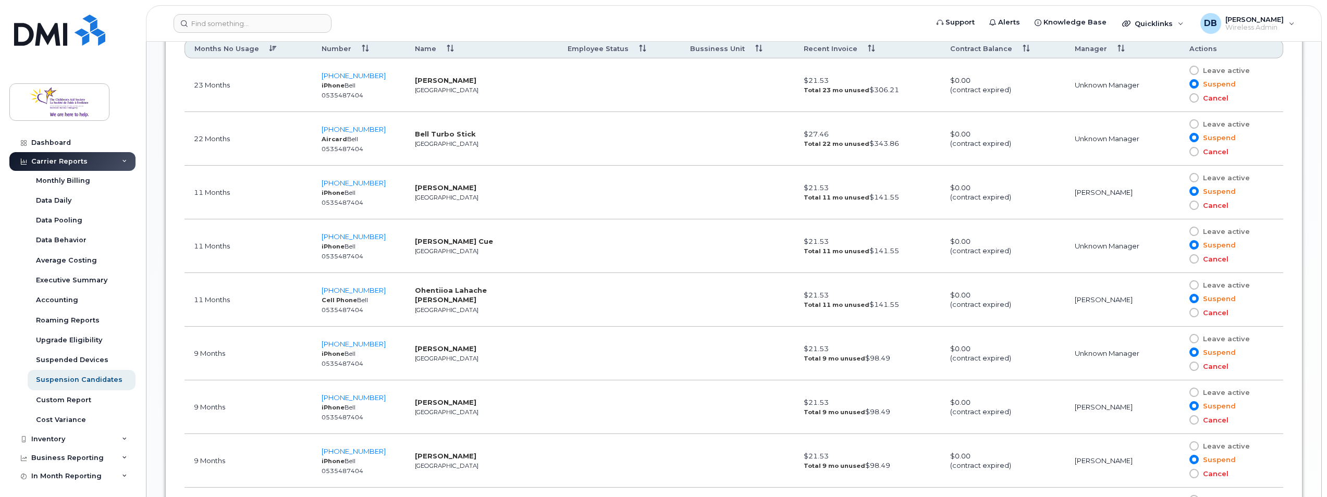
scroll to position [653, 0]
click at [900, 19] on form at bounding box center [547, 23] width 747 height 19
